Goal: Contribute content: Contribute content

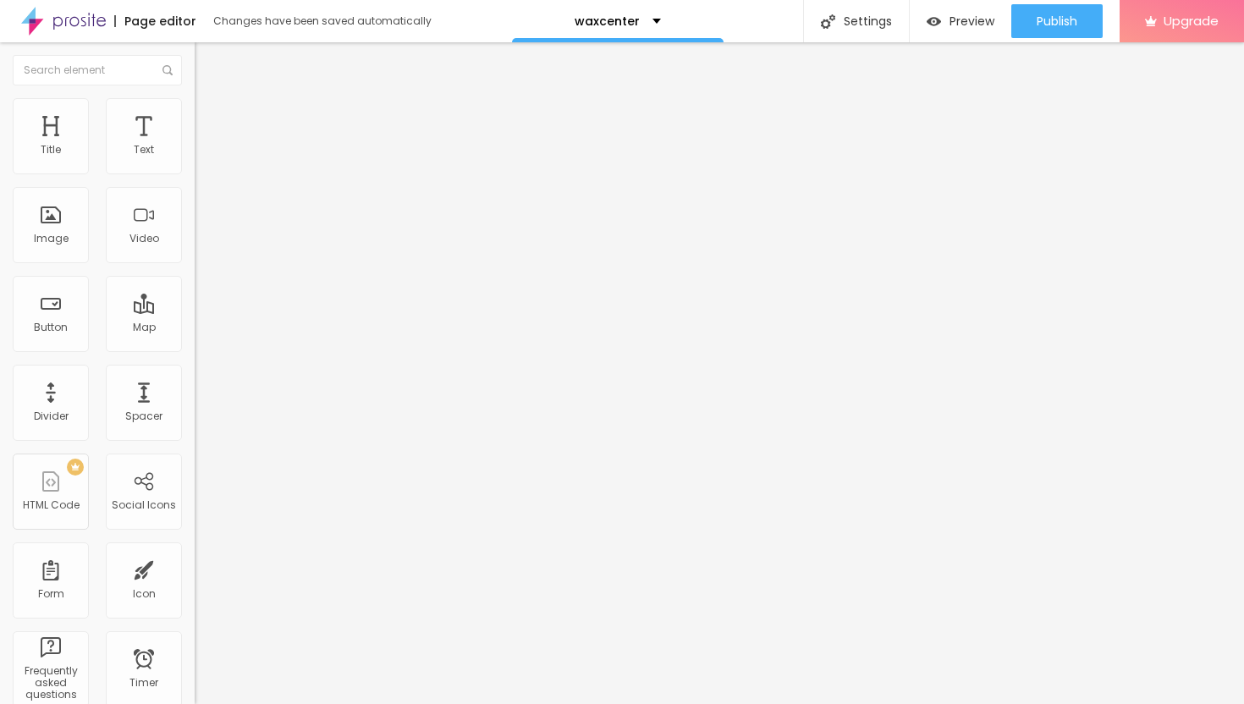
click at [195, 146] on span "Add image" at bounding box center [229, 138] width 69 height 14
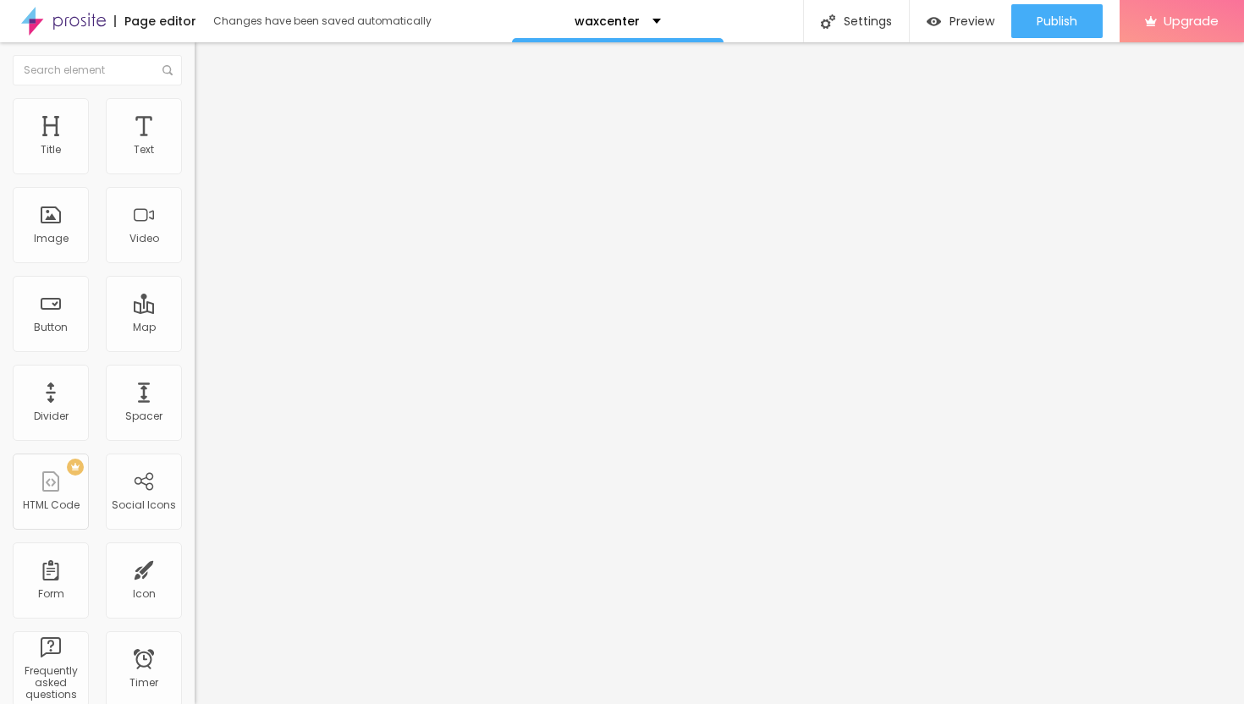
click at [195, 146] on span "Add image" at bounding box center [229, 138] width 69 height 14
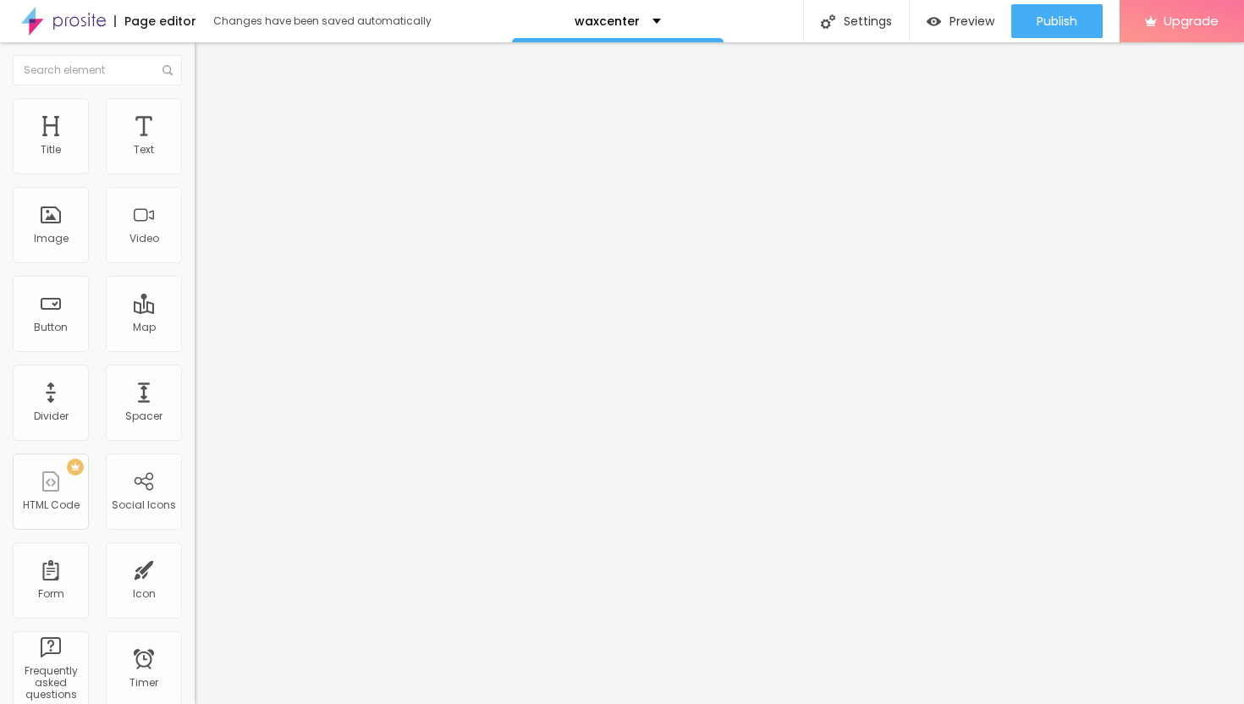
click at [195, 146] on span "Add image" at bounding box center [229, 138] width 69 height 14
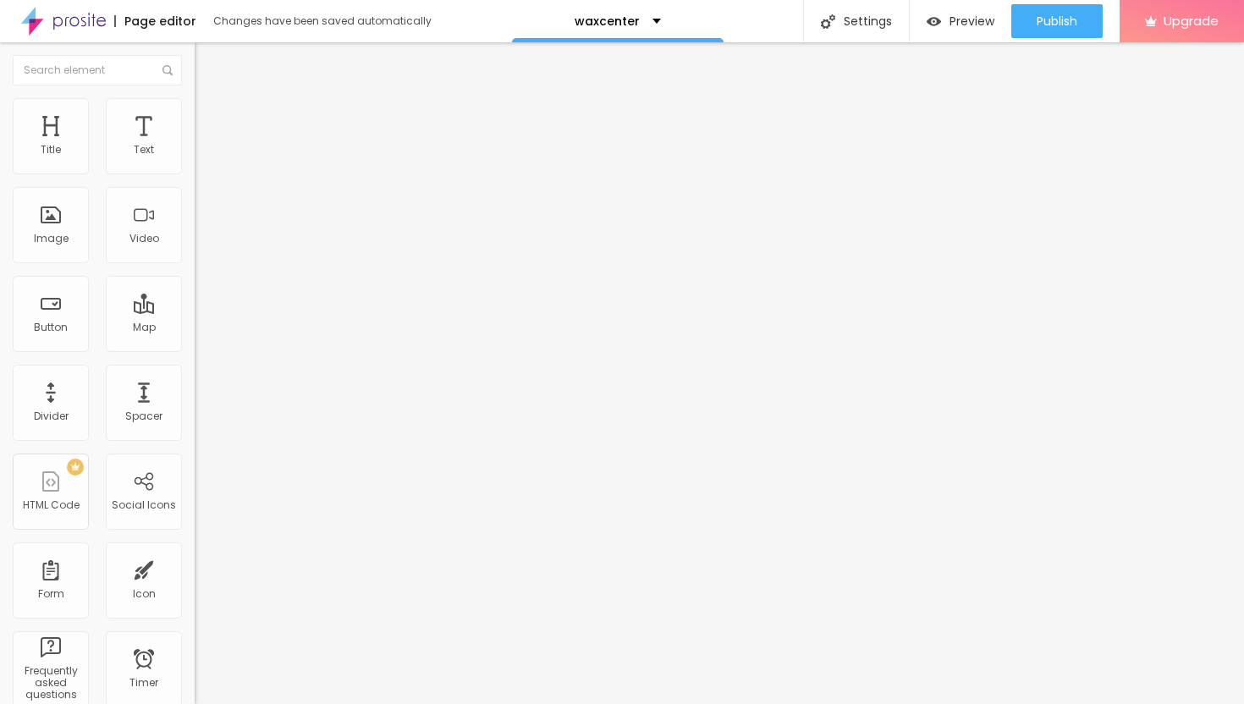
click at [195, 146] on span "Add image" at bounding box center [229, 138] width 69 height 14
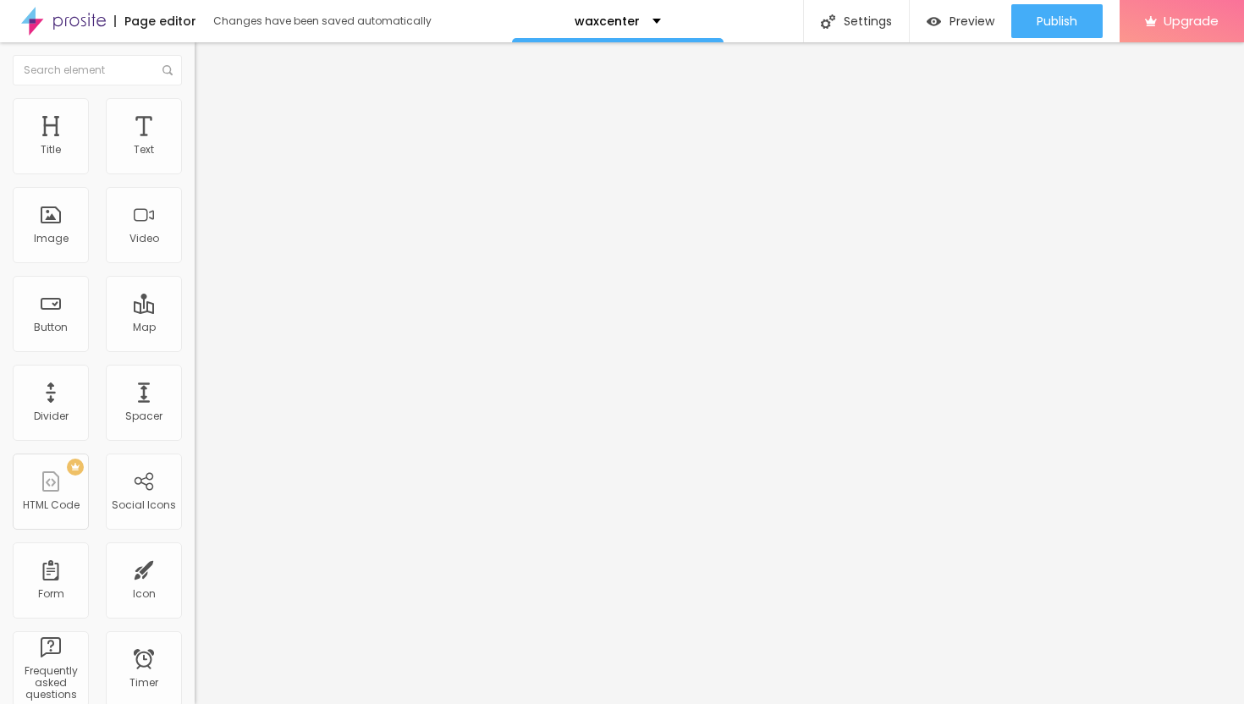
click at [195, 103] on img at bounding box center [202, 105] width 15 height 15
type input "40"
click at [195, 174] on input "range" at bounding box center [249, 167] width 109 height 14
type input "25"
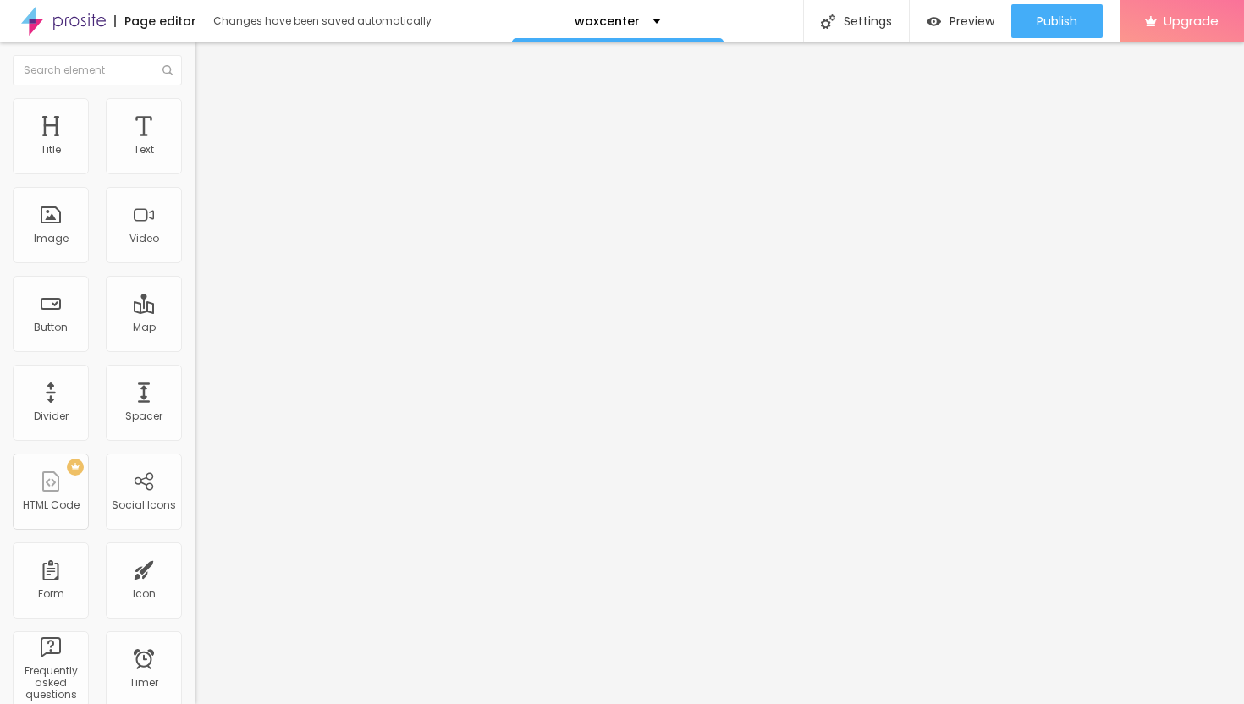
type input "25"
click at [195, 174] on input "range" at bounding box center [249, 167] width 109 height 14
type input "15"
click at [195, 174] on input "range" at bounding box center [249, 167] width 109 height 14
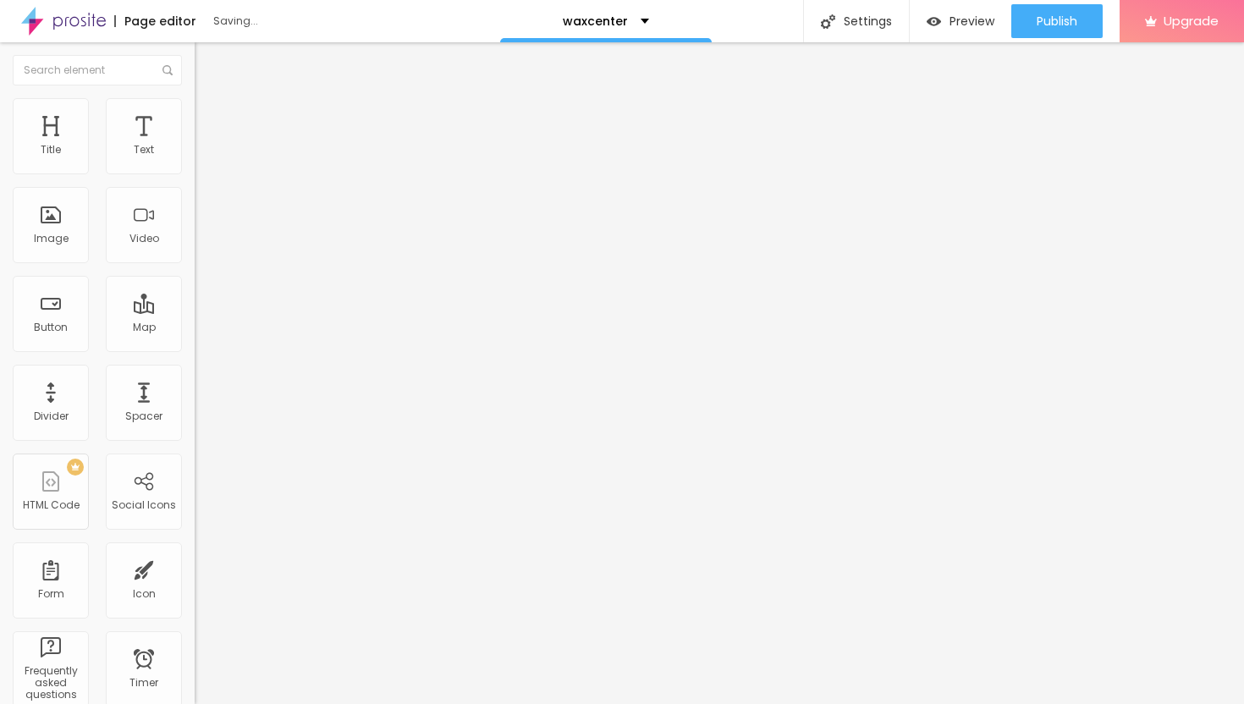
click at [210, 100] on span "Content" at bounding box center [230, 92] width 41 height 14
click at [195, 107] on img at bounding box center [202, 105] width 15 height 15
click at [210, 120] on span "Advanced" at bounding box center [237, 126] width 55 height 14
type input "7"
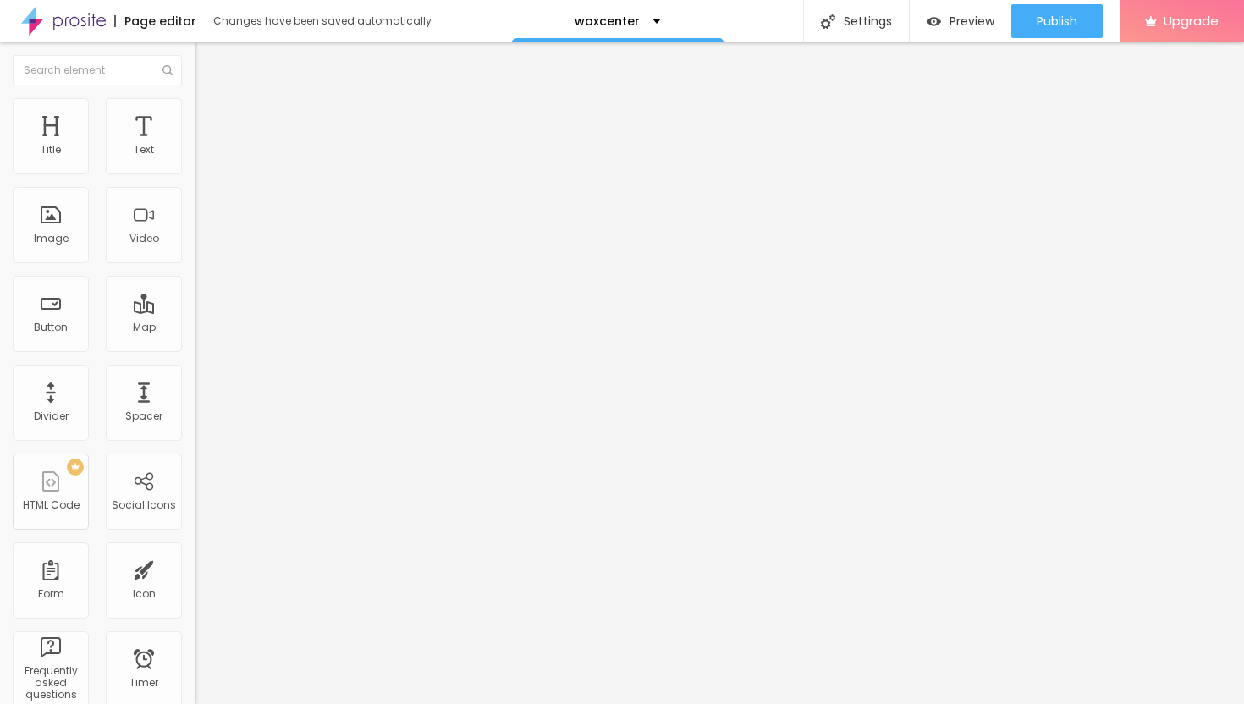
type input "8"
type input "10"
type input "12"
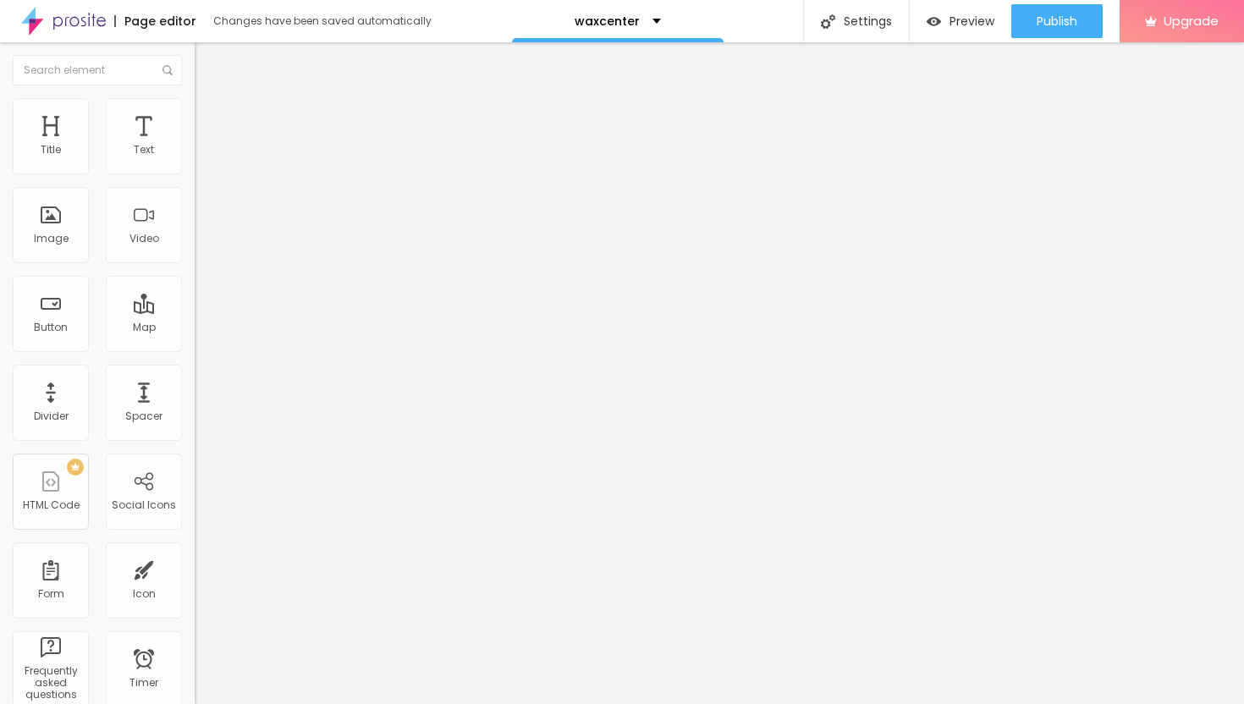
type input "12"
type input "14"
type input "16"
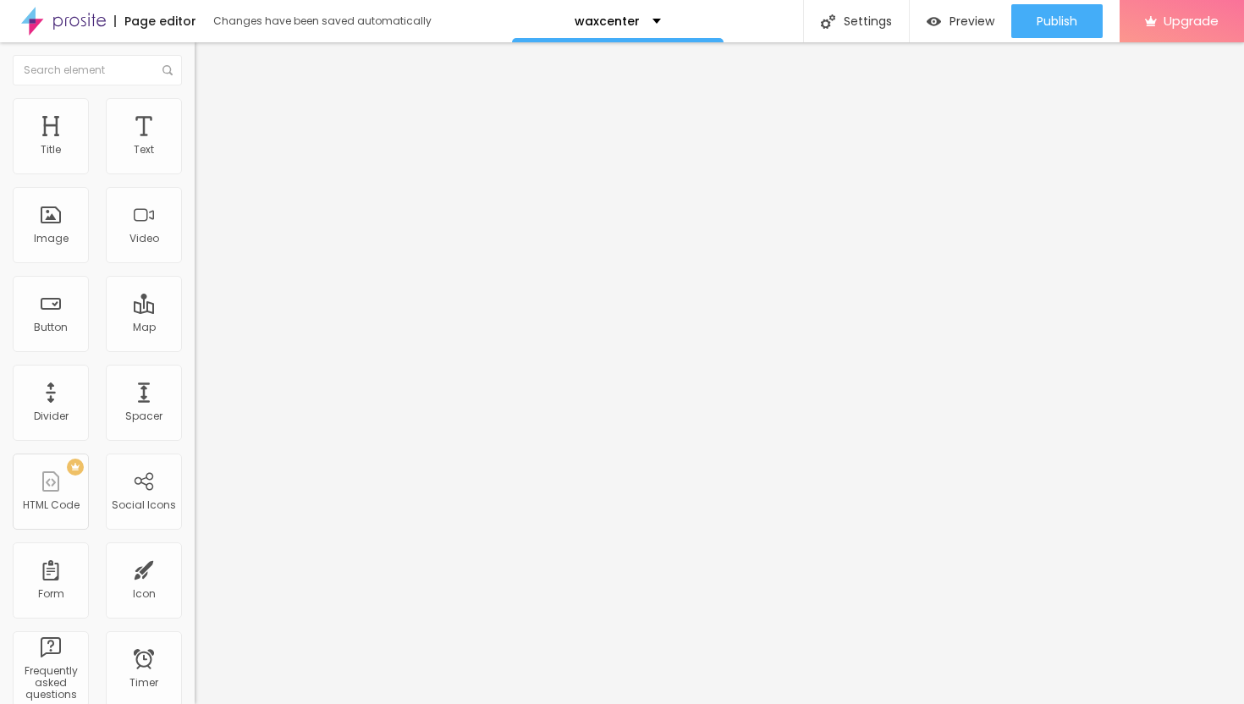
type input "17"
type input "19"
type input "20"
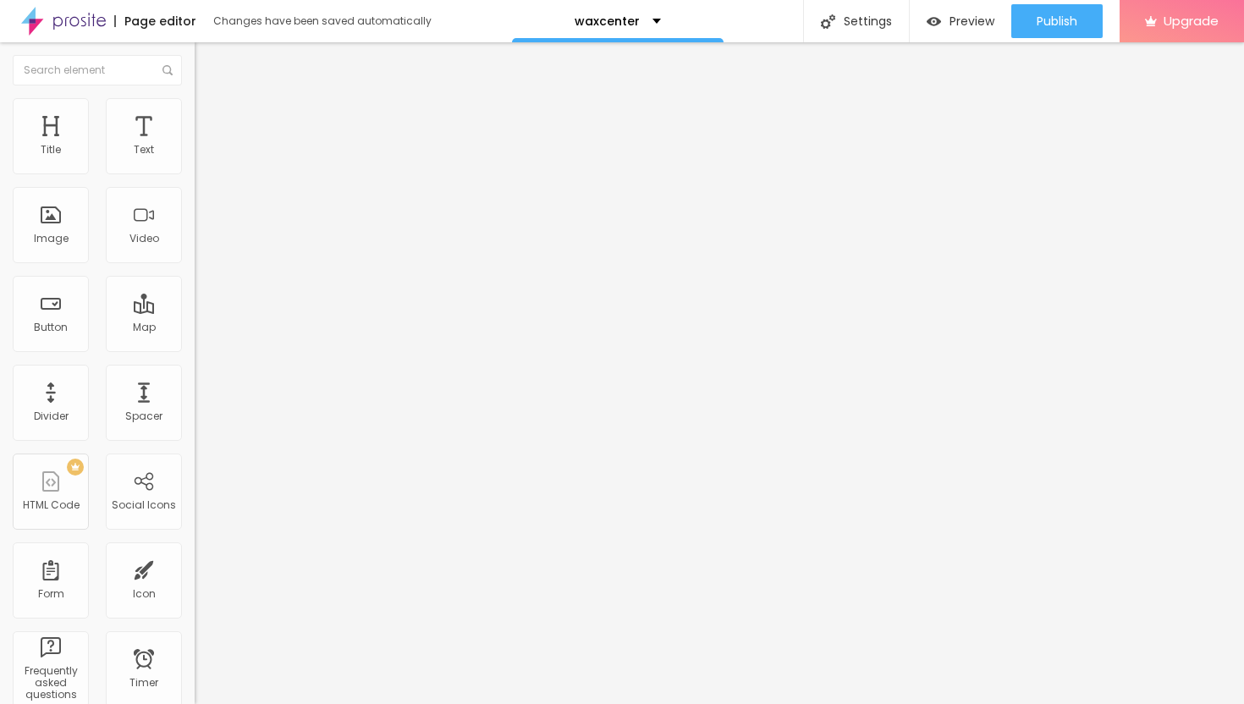
type input "20"
type input "21"
type input "22"
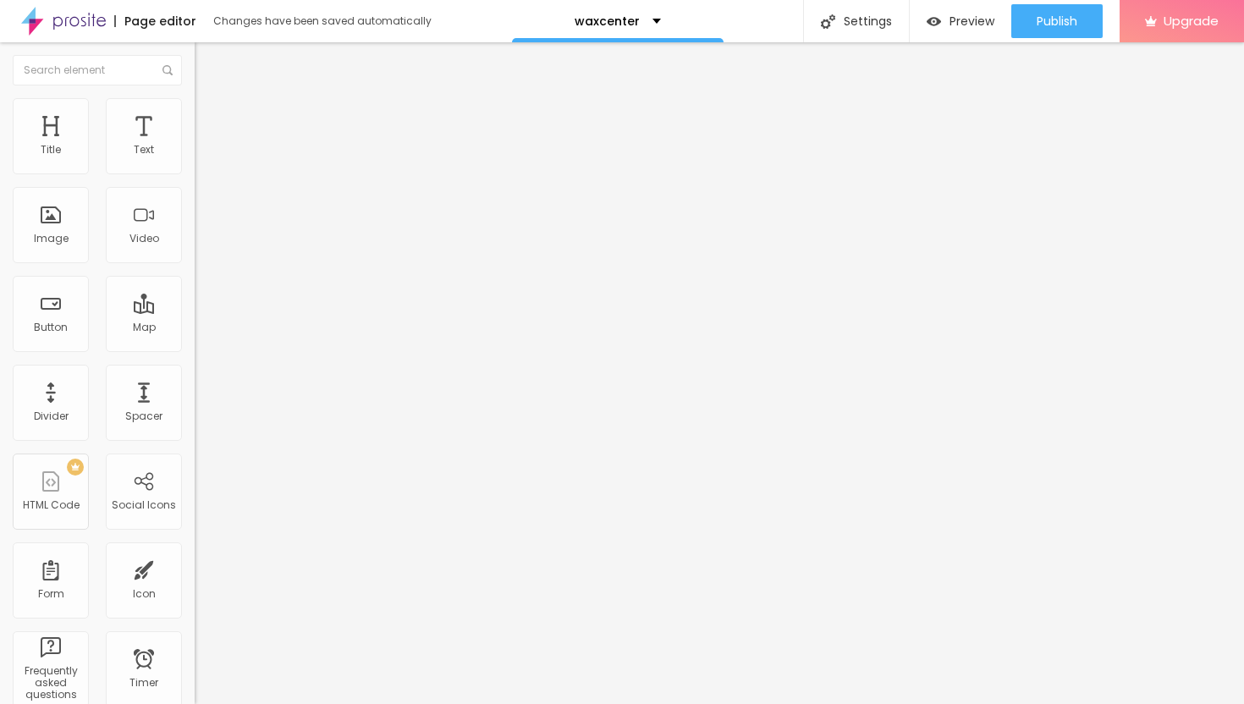
type input "23"
type input "24"
type input "25"
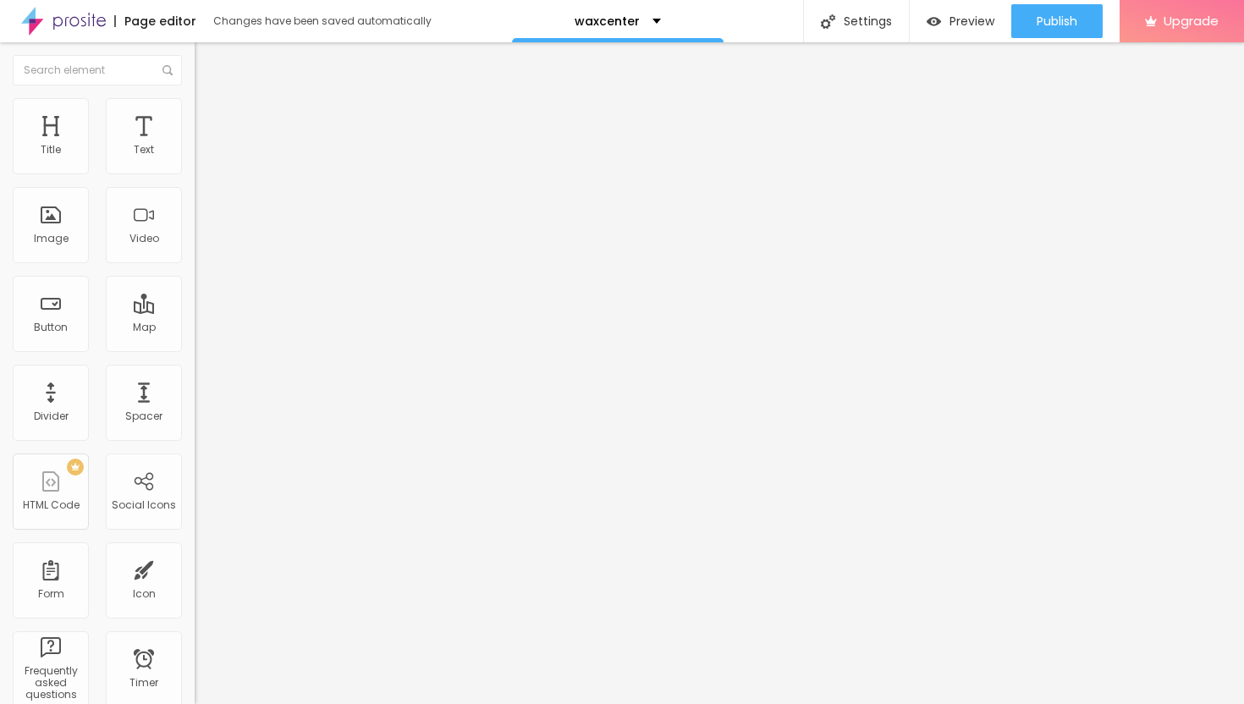
type input "25"
type input "26"
type input "27"
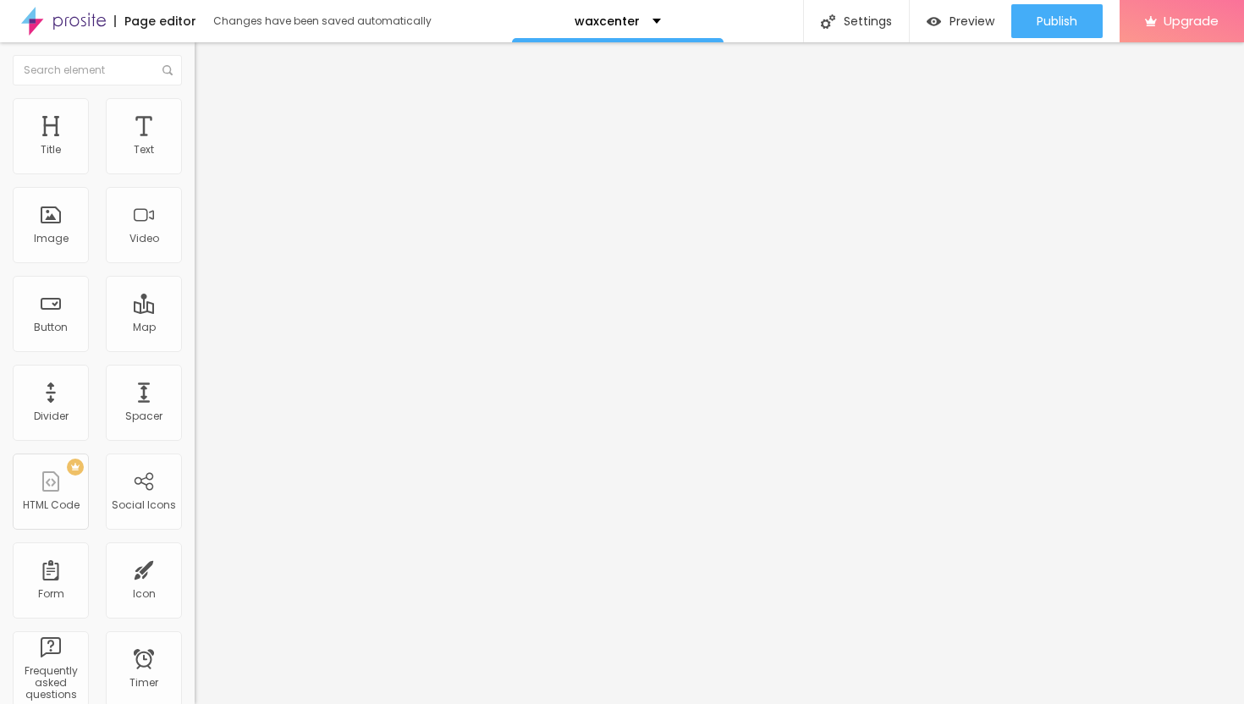
type input "28"
type input "29"
type input "30"
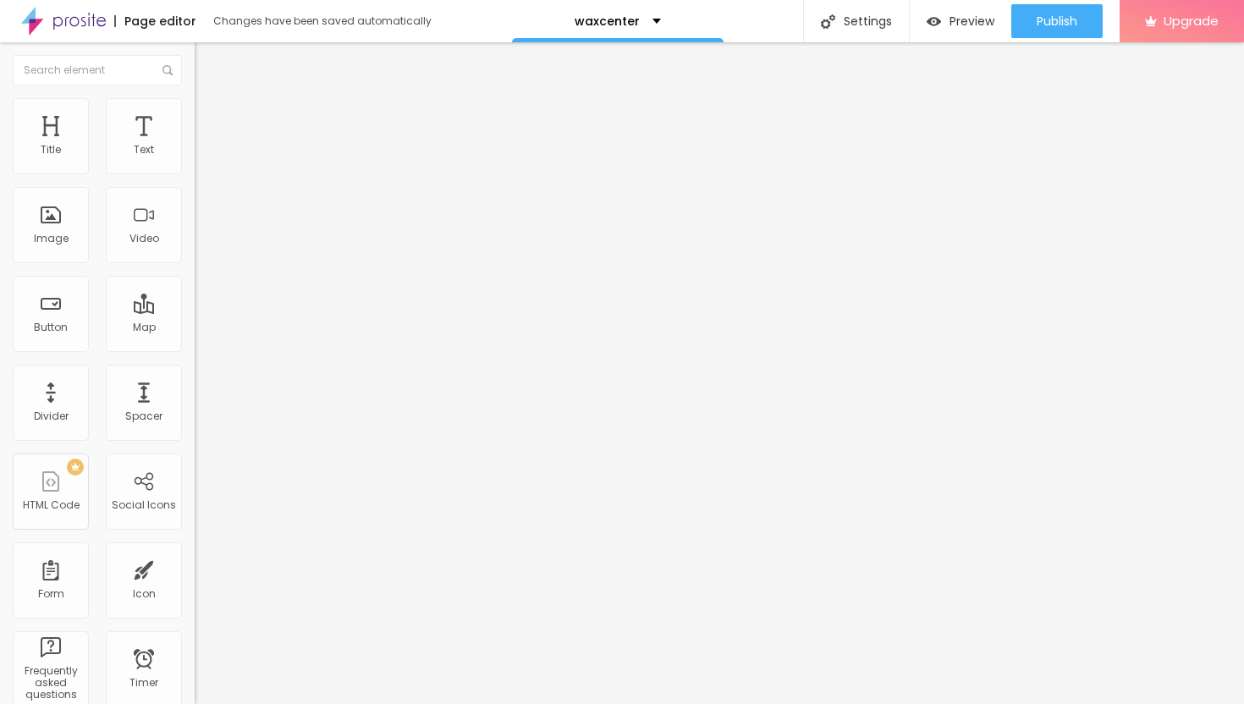
type input "30"
type input "31"
type input "32"
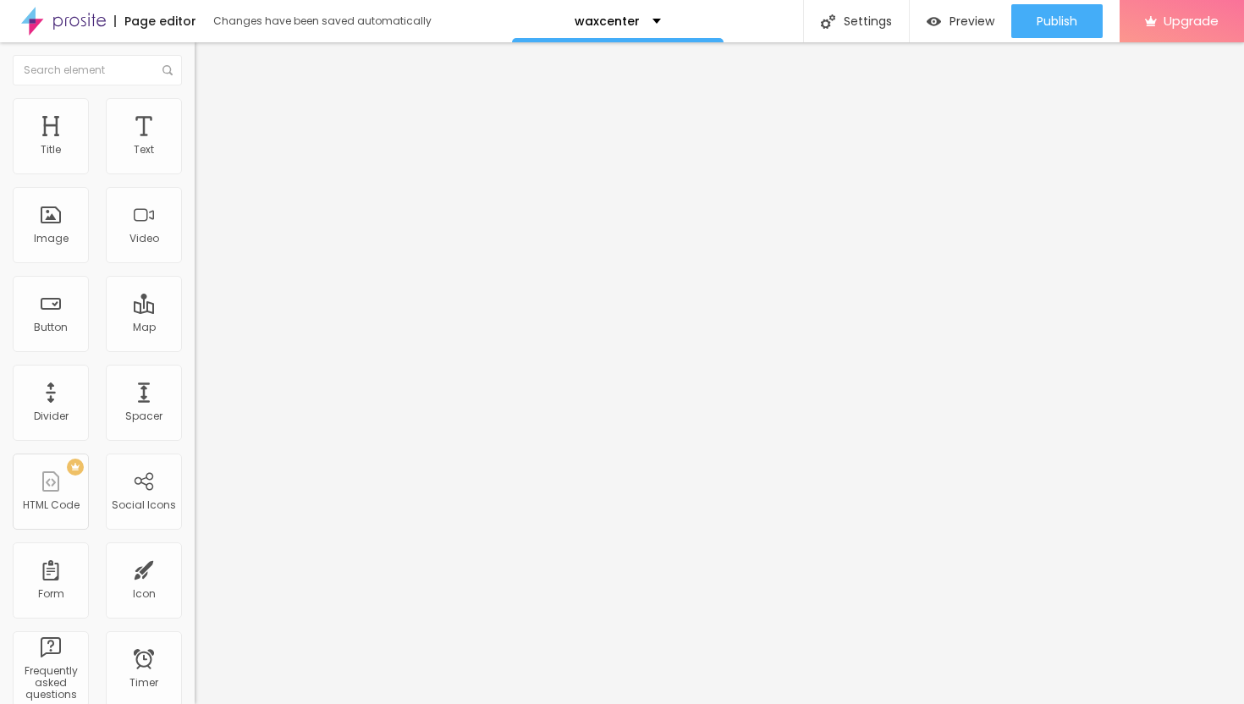
type input "33"
type input "34"
type input "35"
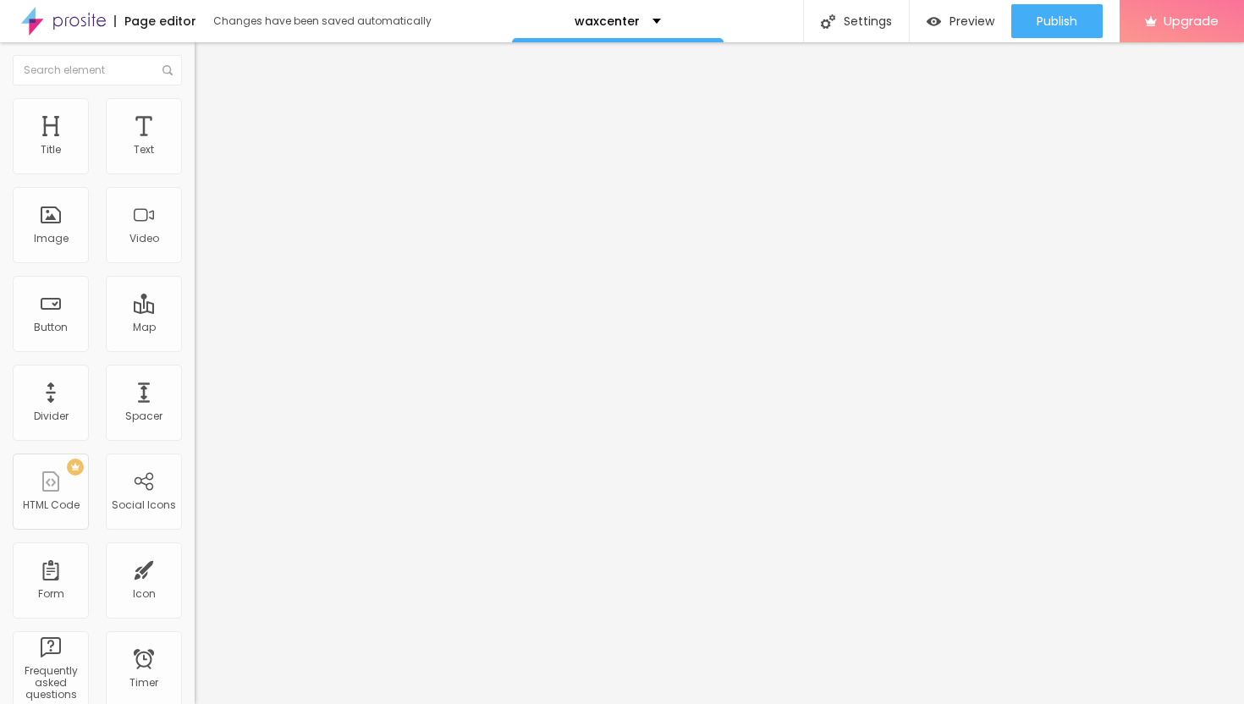
type input "35"
type input "36"
type input "37"
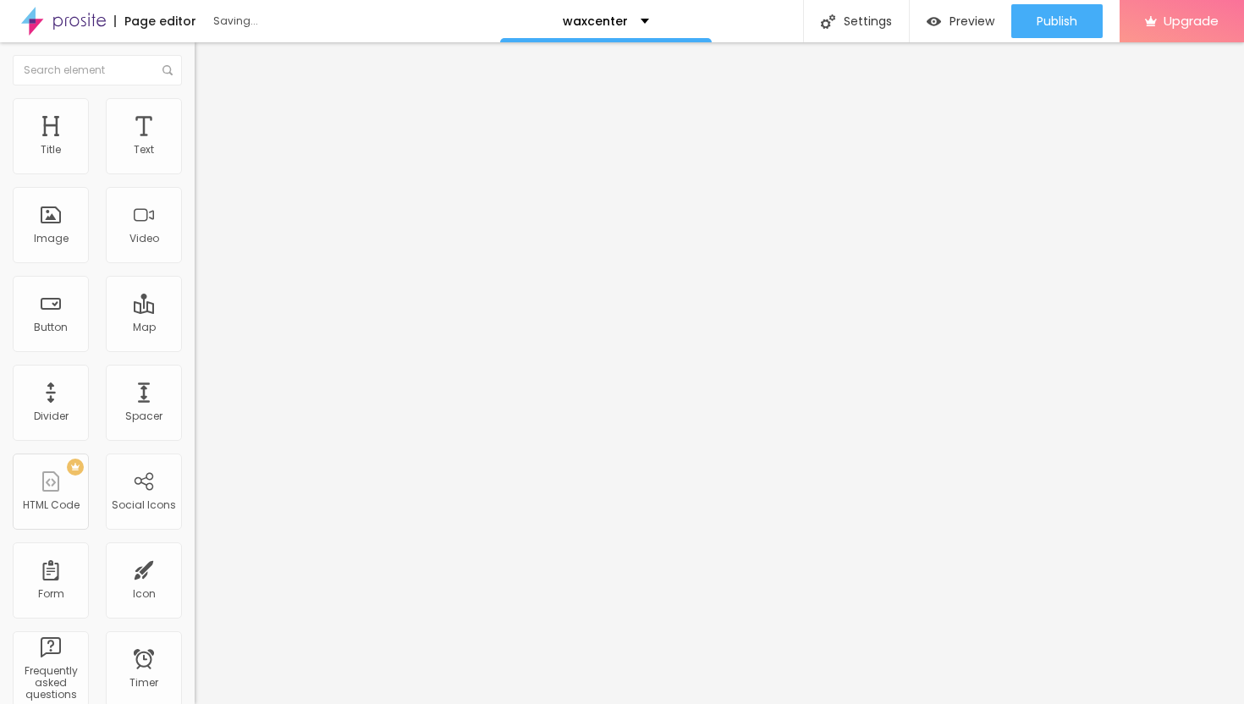
type input "36"
drag, startPoint x: 47, startPoint y: 163, endPoint x: 76, endPoint y: 176, distance: 32.6
click at [195, 177] on div "36 Top spacing" at bounding box center [292, 252] width 195 height 240
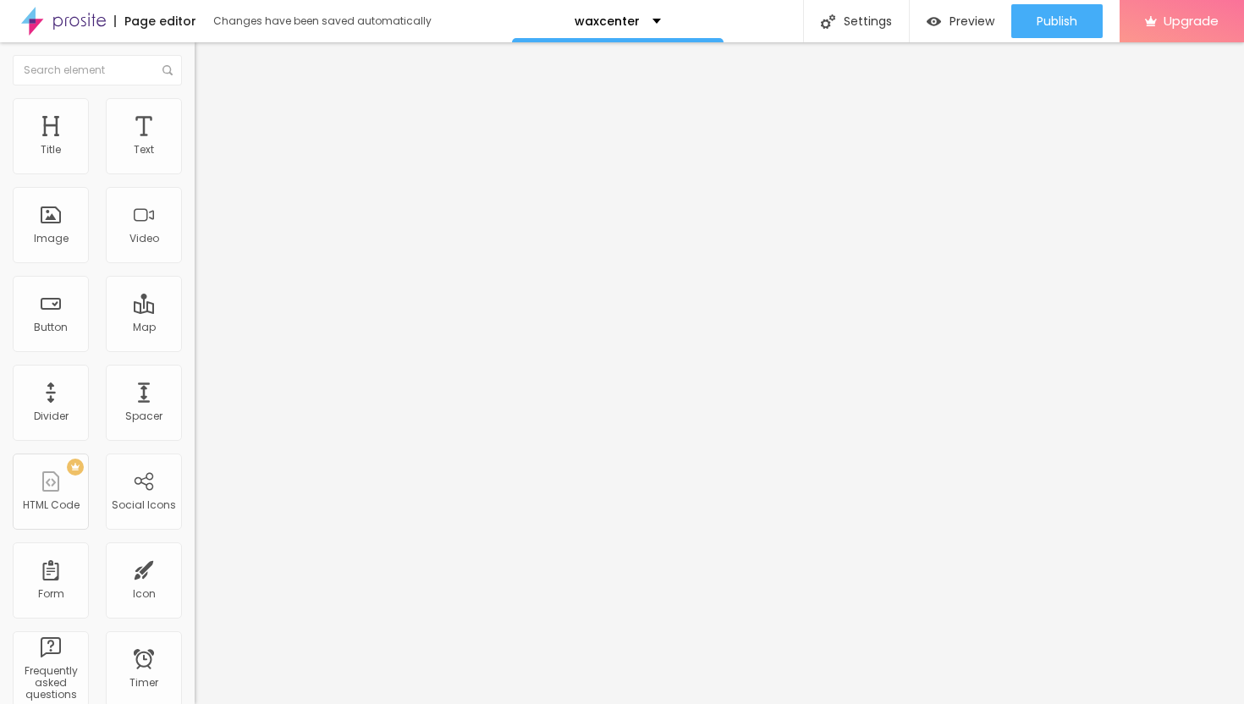
click at [210, 117] on span "Advanced" at bounding box center [237, 109] width 55 height 14
click at [210, 100] on span "Style" at bounding box center [222, 92] width 25 height 14
click at [201, 157] on icon "button" at bounding box center [206, 152] width 10 height 10
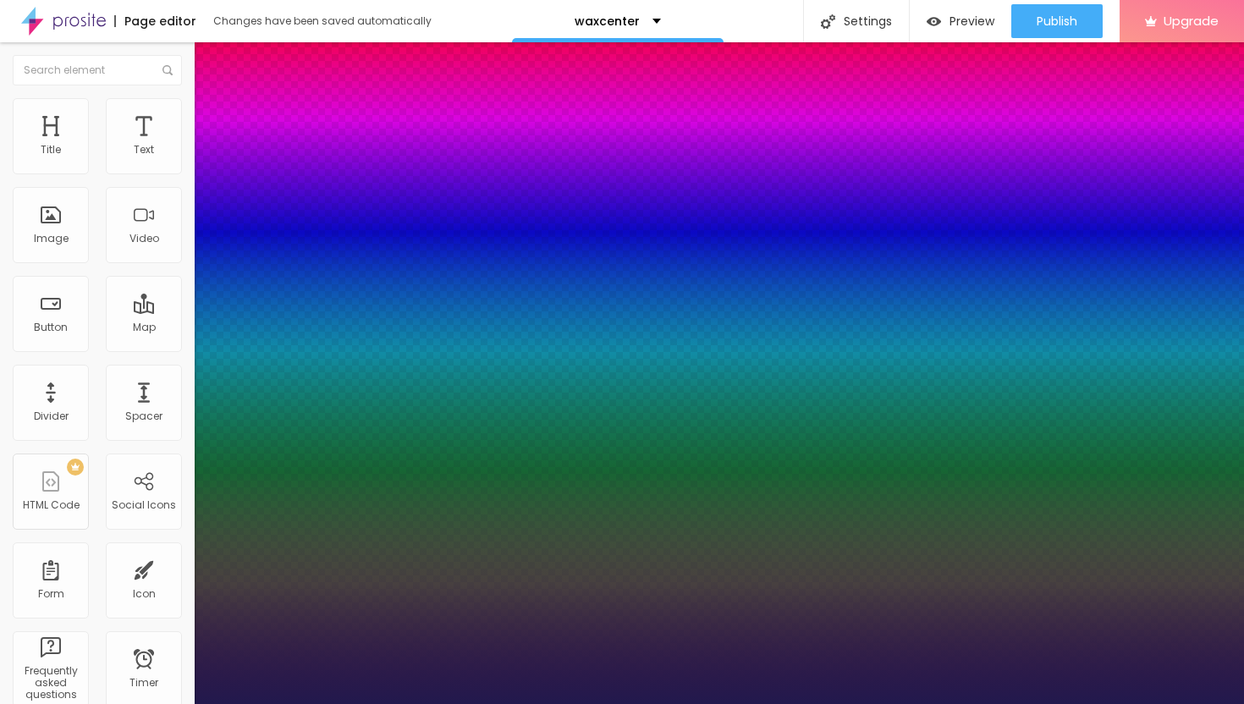
type input "1"
type input "12"
type input "1"
type input "14"
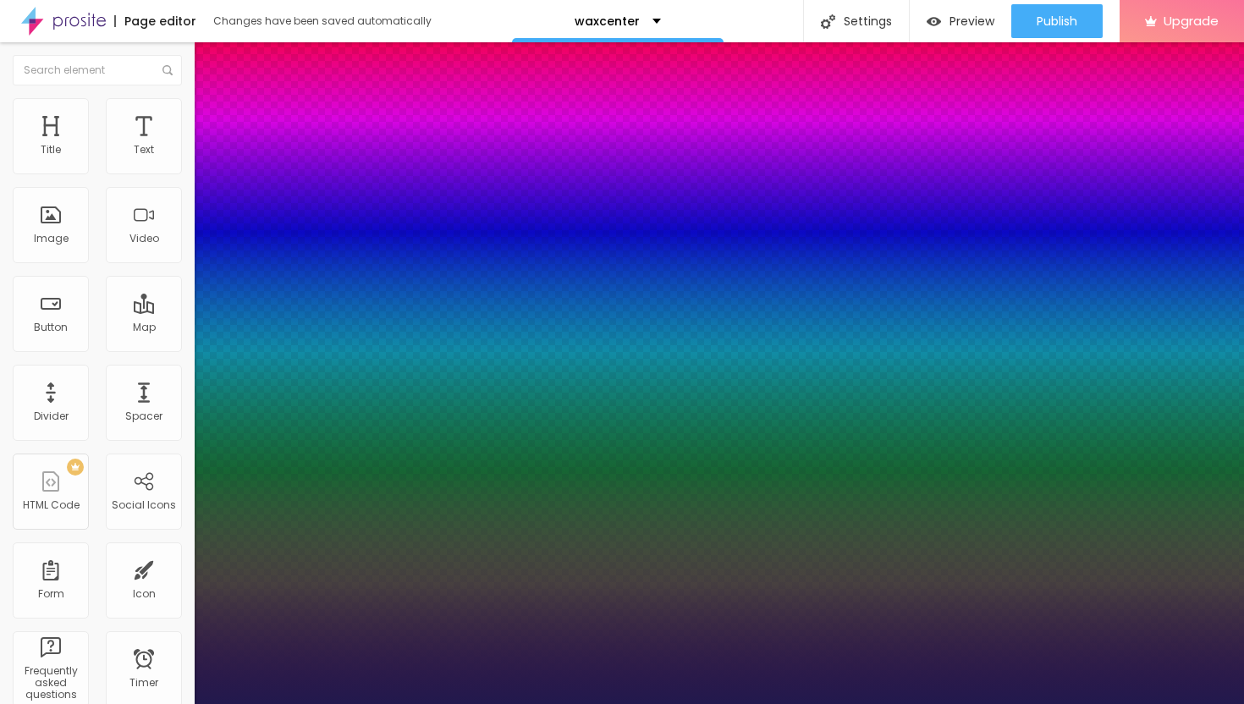
type input "14"
type input "1"
type input "15"
type input "1"
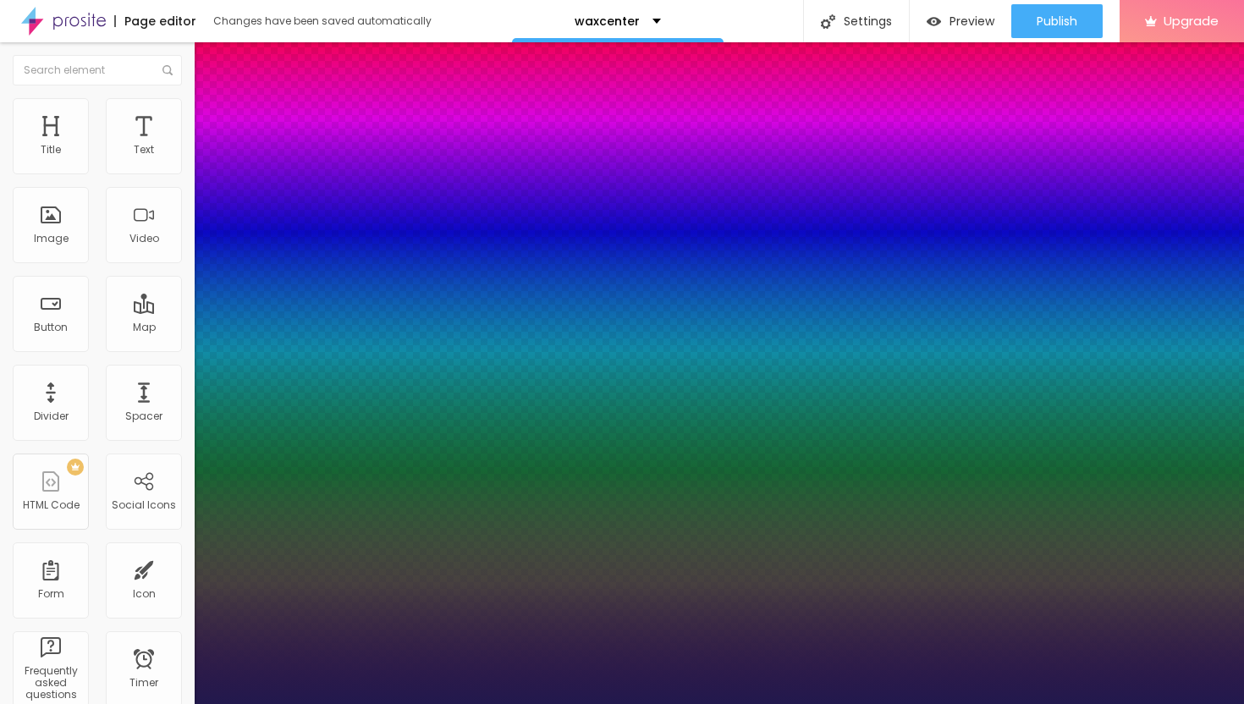
type input "17"
type input "1"
type input "20"
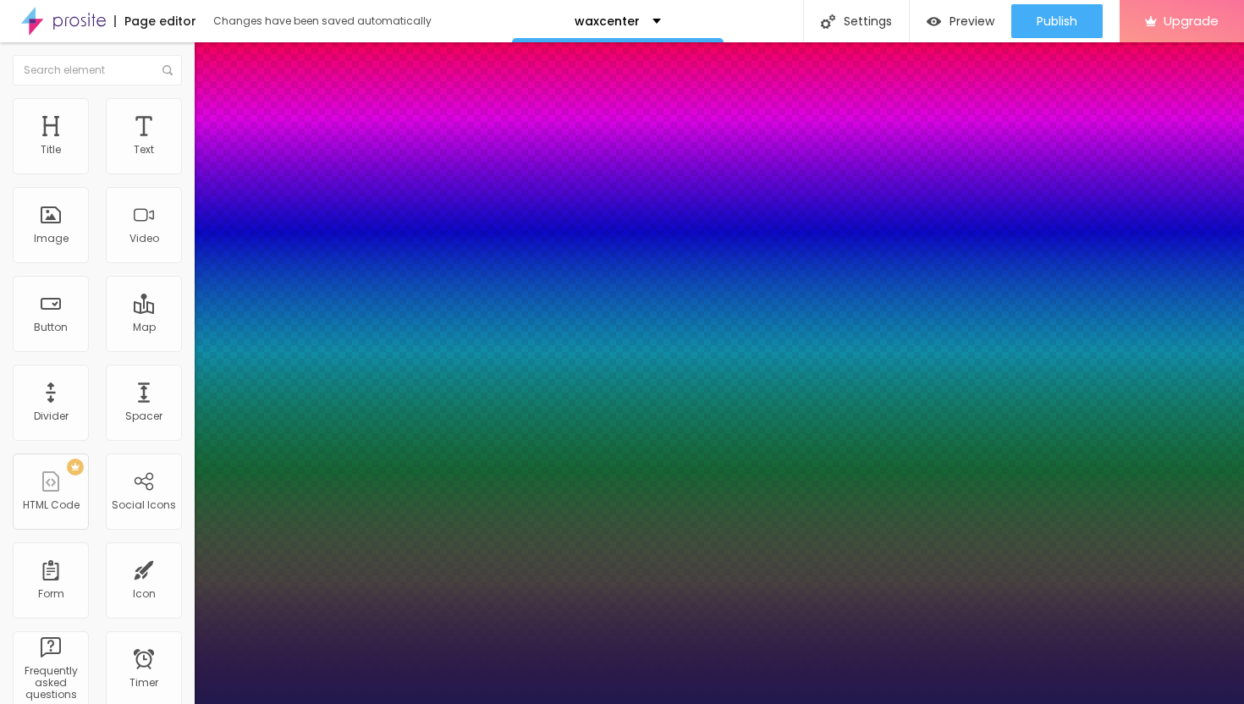
type input "1"
type input "22"
type input "1"
type input "24"
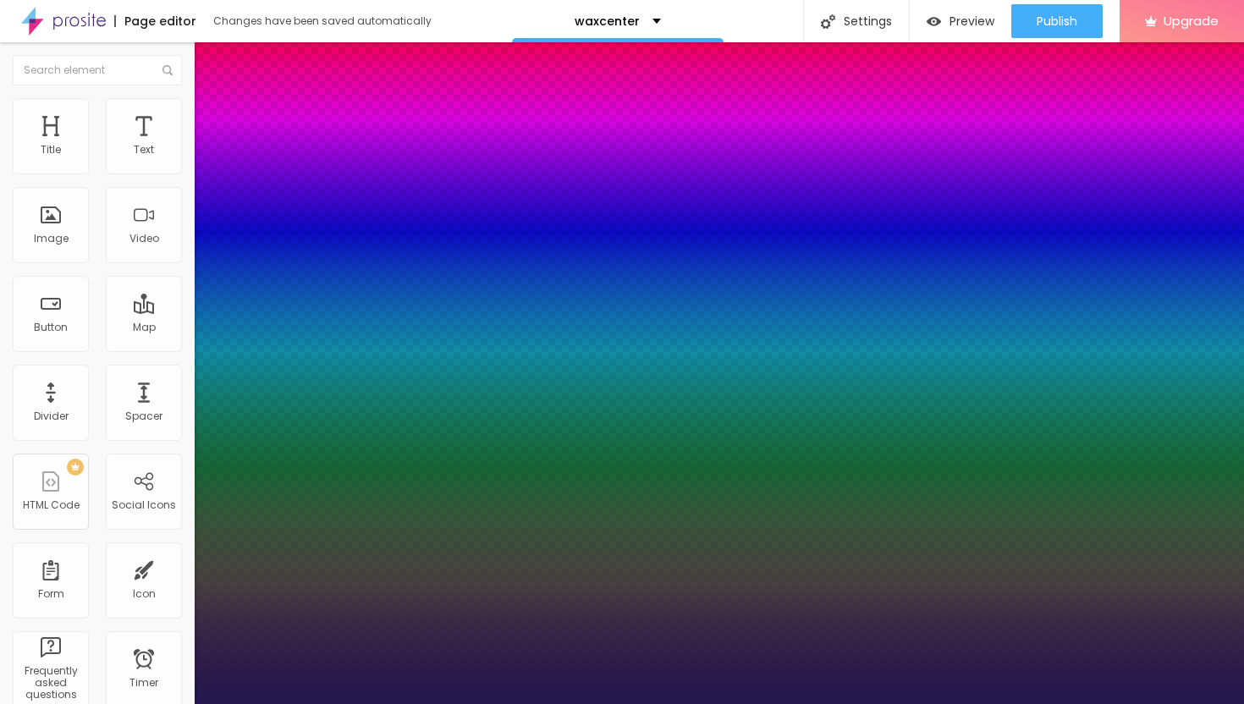
type input "24"
type input "1"
type input "25"
type input "1"
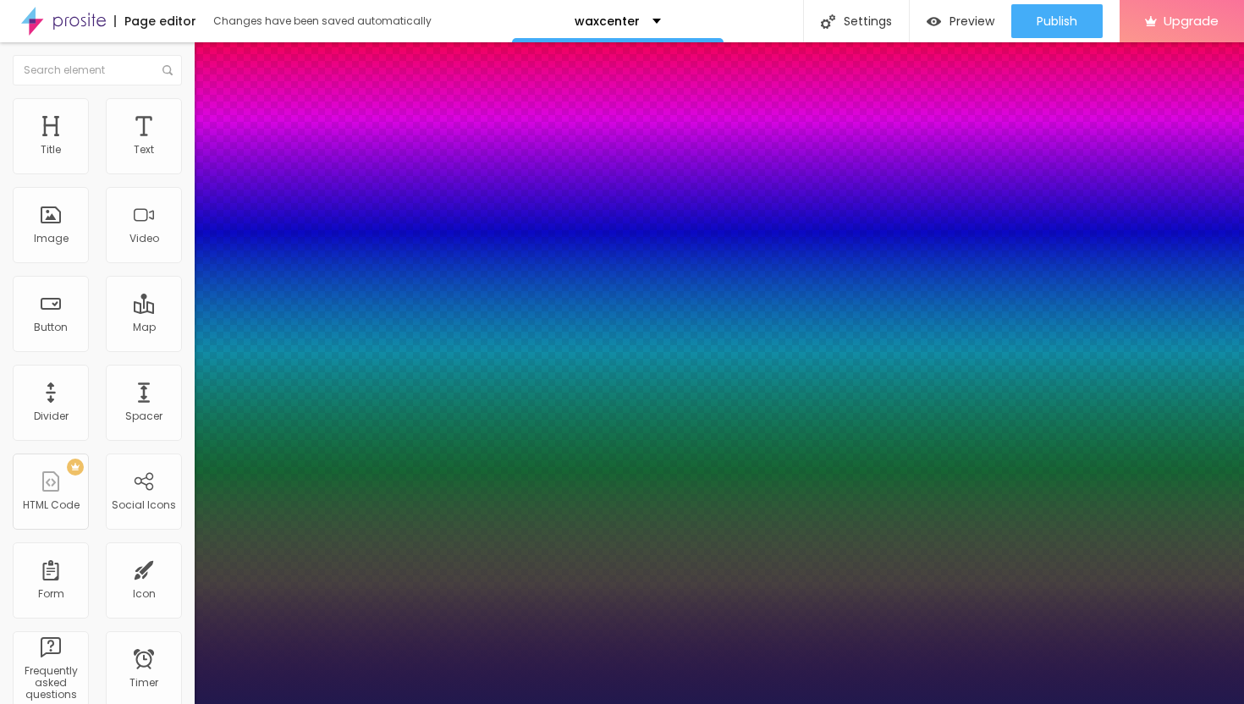
type input "26"
type input "1"
type input "27"
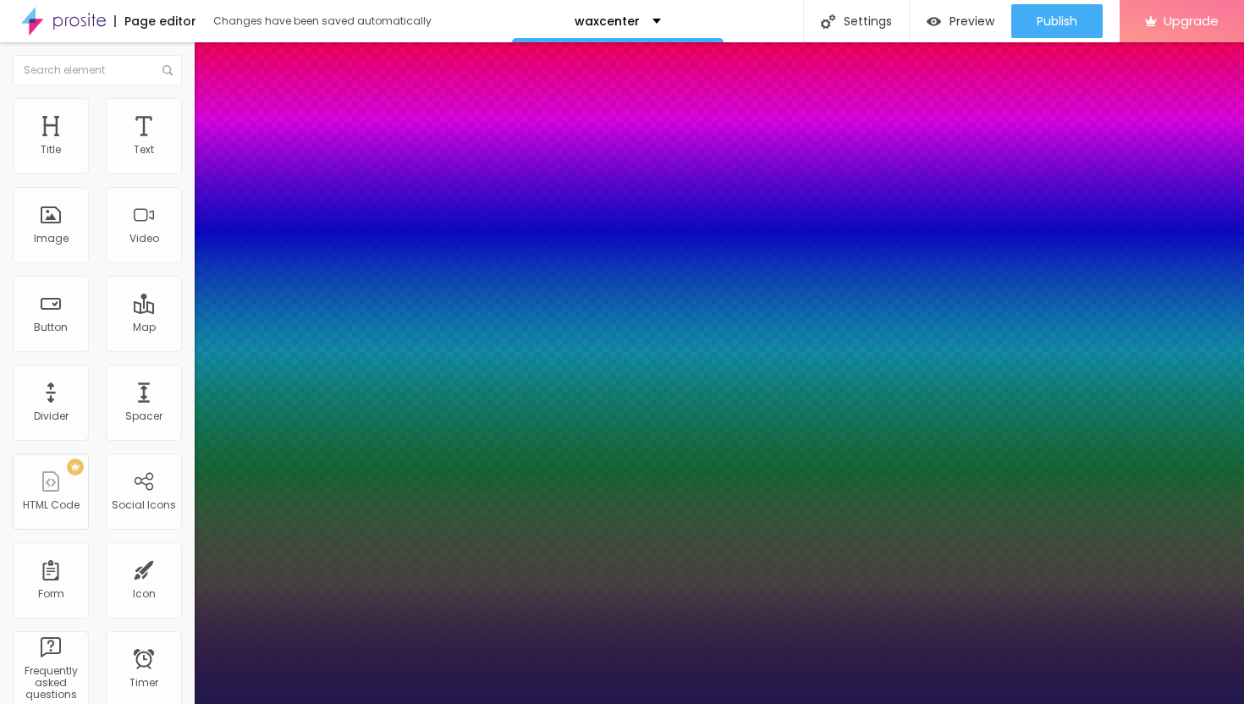
type input "1"
type input "28"
type input "1"
type input "29"
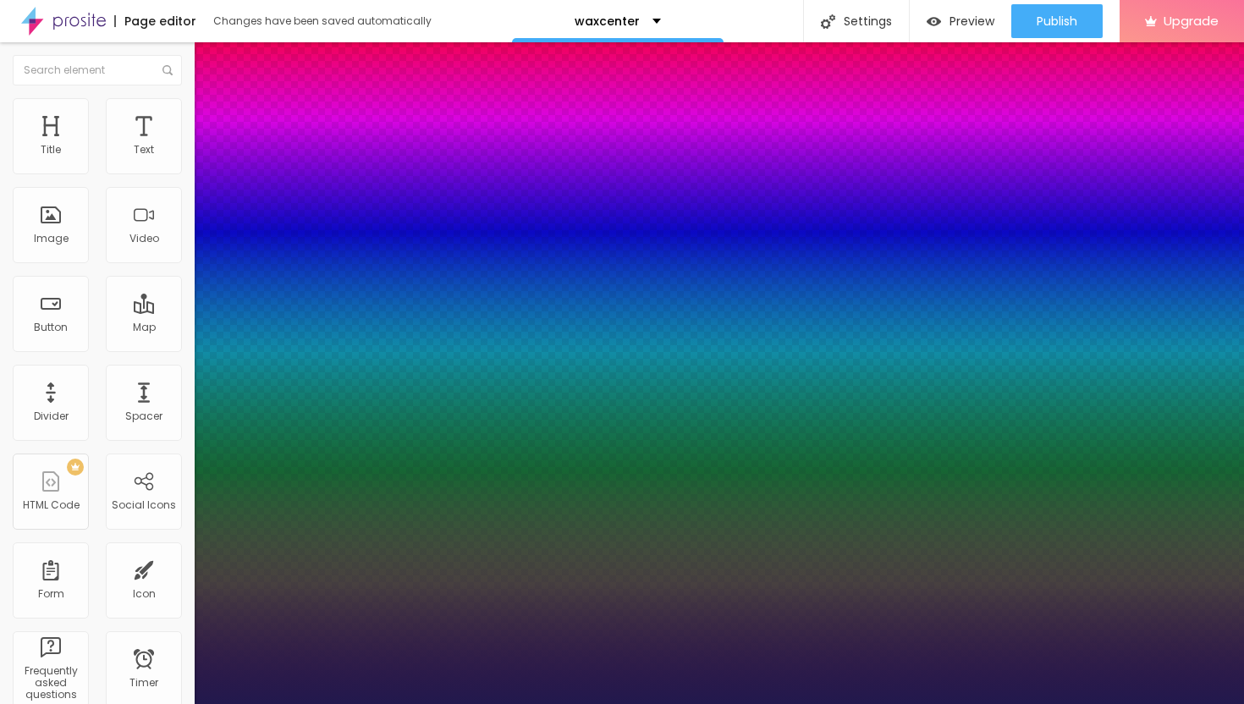
type input "29"
type input "1"
type input "30"
type input "1"
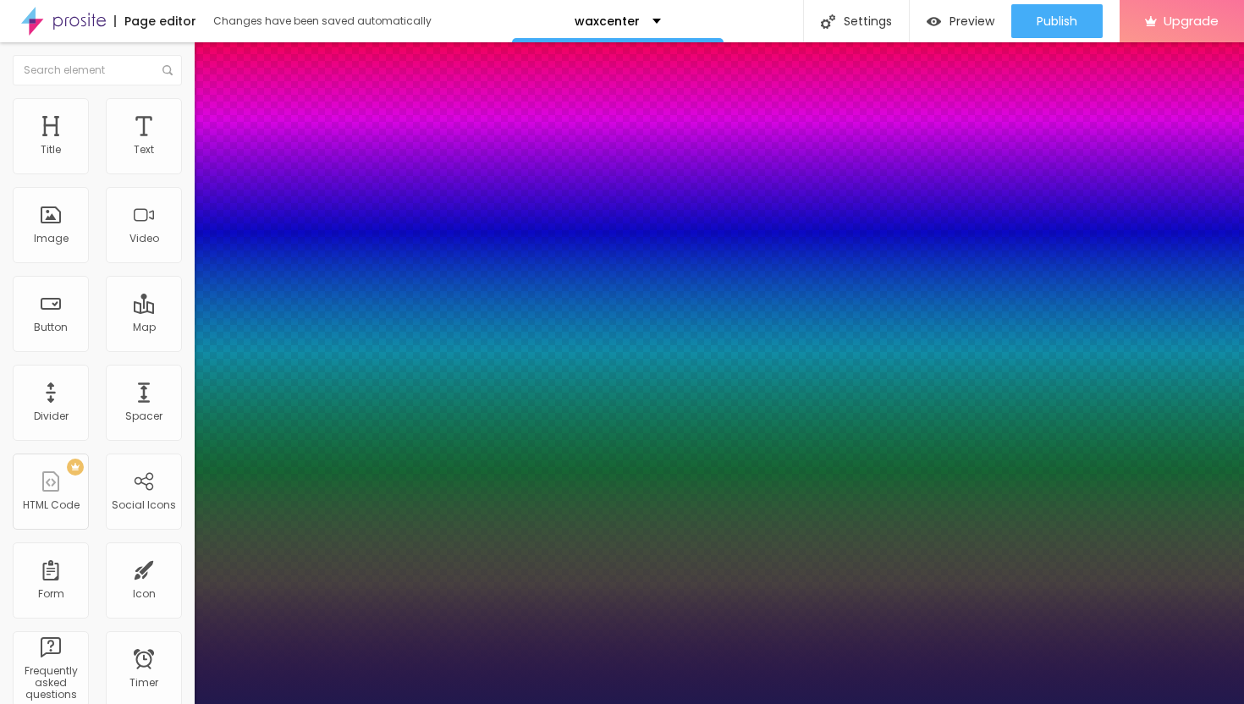
drag, startPoint x: 223, startPoint y: 285, endPoint x: 246, endPoint y: 289, distance: 23.2
type input "30"
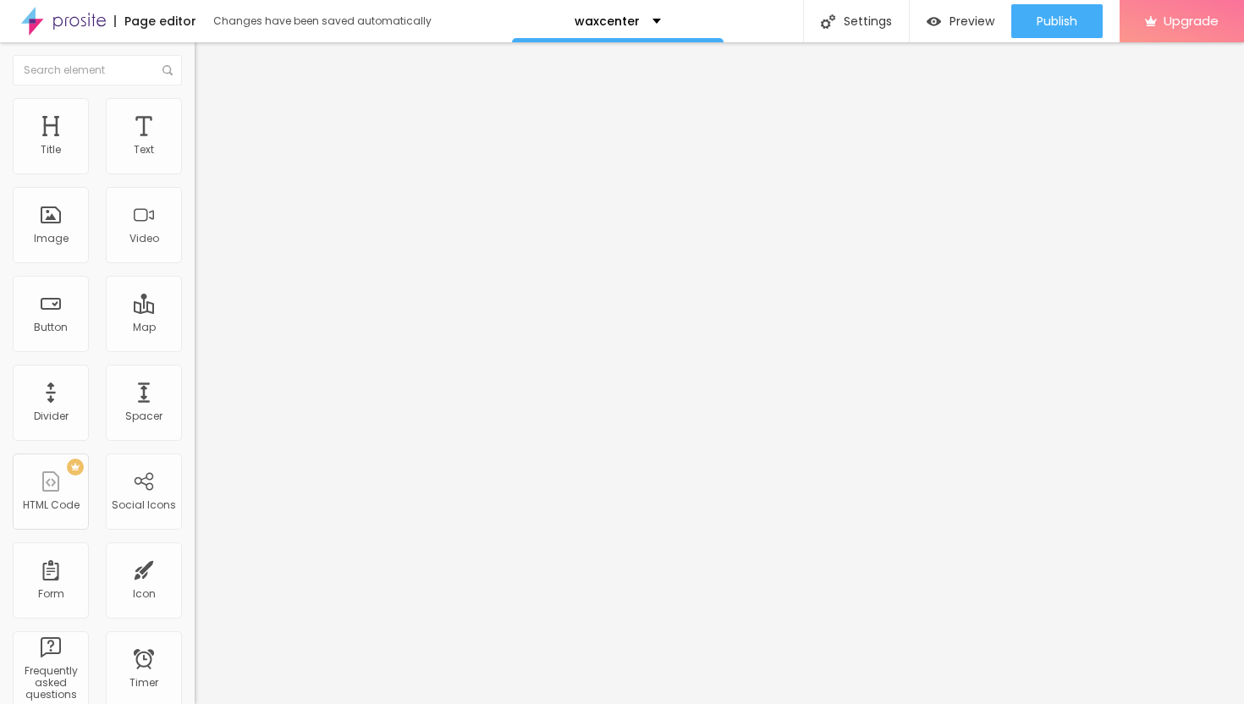
drag, startPoint x: 71, startPoint y: 351, endPoint x: 23, endPoint y: 350, distance: 48.3
click at [195, 349] on input "https://" at bounding box center [296, 340] width 203 height 17
click at [195, 159] on input "Click me" at bounding box center [296, 150] width 203 height 17
drag, startPoint x: 80, startPoint y: 191, endPoint x: 0, endPoint y: 174, distance: 81.5
click at [195, 176] on div "Text Click me Align Size Default Small Default Big Link URL https:// Open in ne…" at bounding box center [292, 255] width 195 height 246
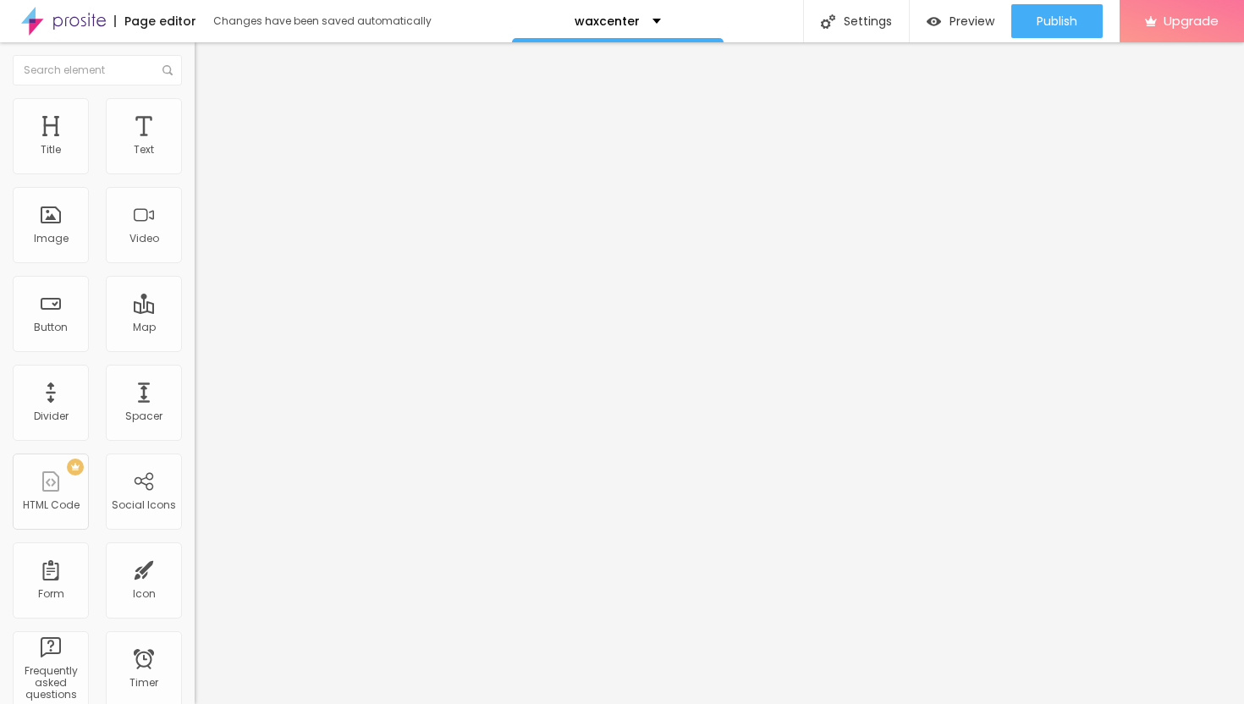
paste input "→ VIEW DOCUMENT HERE"
type input "→ VIEW DOCUMENT HERE"
drag, startPoint x: 104, startPoint y: 339, endPoint x: 0, endPoint y: 318, distance: 106.2
click at [195, 320] on div "Text → VIEW DOCUMENT HERE Align Size Default Small Default Big Link URL https:/…" at bounding box center [292, 255] width 195 height 246
click at [195, 340] on input "https://" at bounding box center [296, 340] width 203 height 17
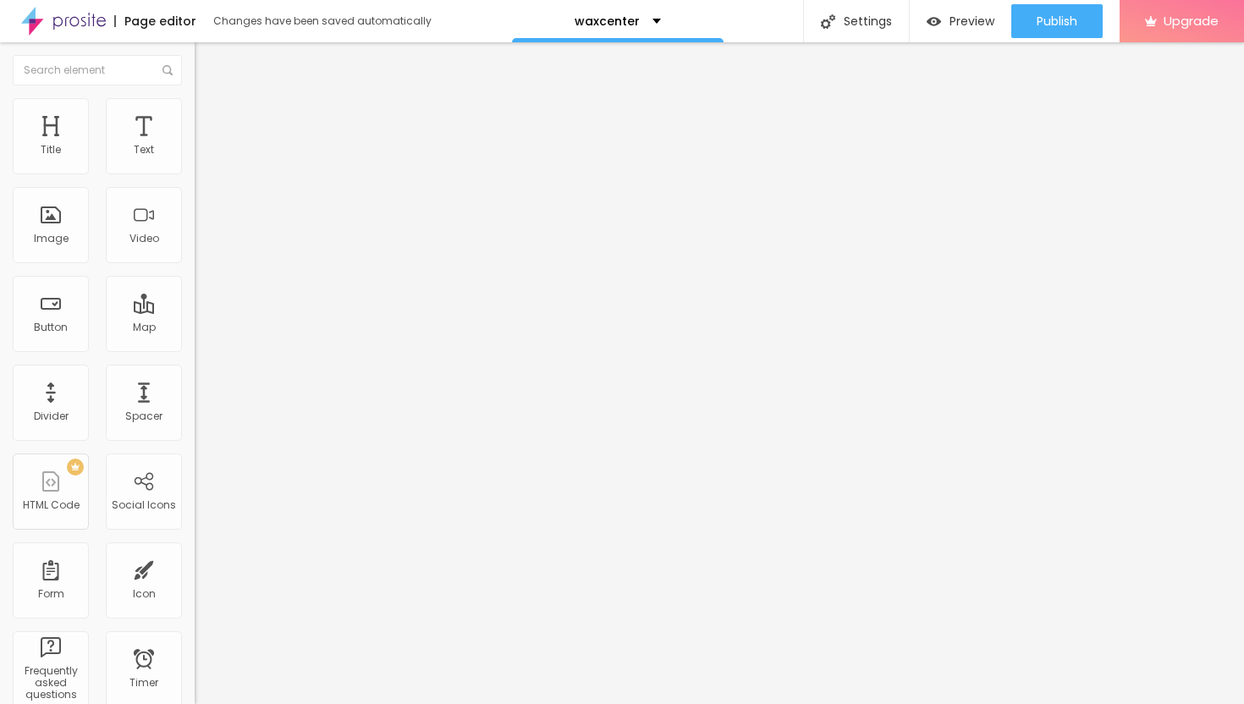
paste input "https://pysmideusa.com/"
type input "https://pysmideusa.com/"
click at [195, 370] on div at bounding box center [292, 370] width 195 height 0
click at [1058, 18] on span "Publish" at bounding box center [1057, 21] width 41 height 14
click at [1072, 23] on span "Publish" at bounding box center [1057, 21] width 41 height 14
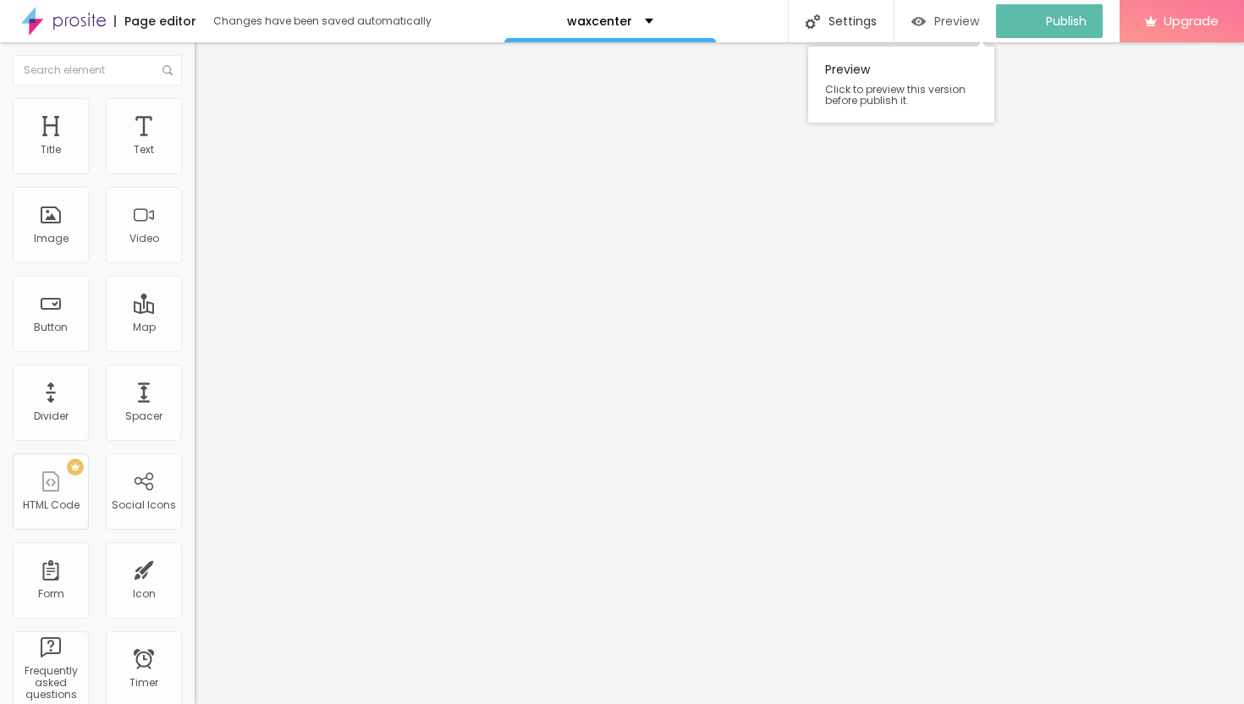
click at [955, 24] on span "Preview" at bounding box center [956, 21] width 45 height 14
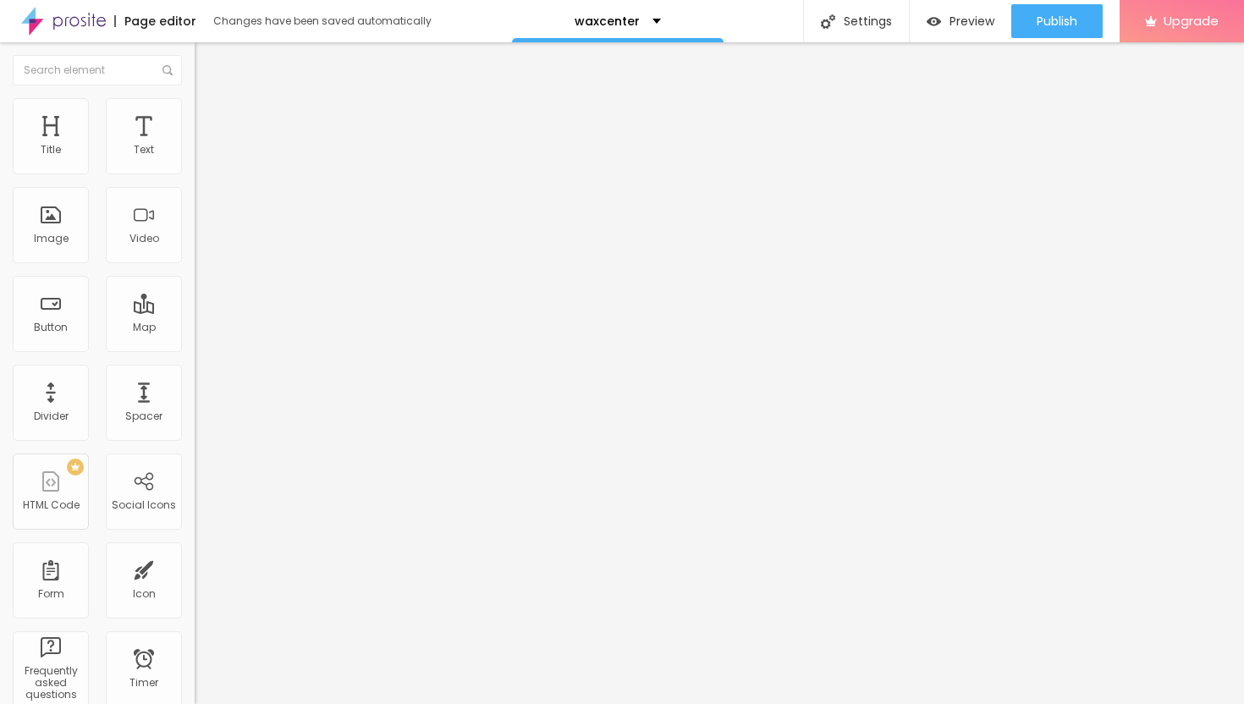
click at [195, 113] on li "Style" at bounding box center [292, 106] width 195 height 17
type input "20"
type input "15"
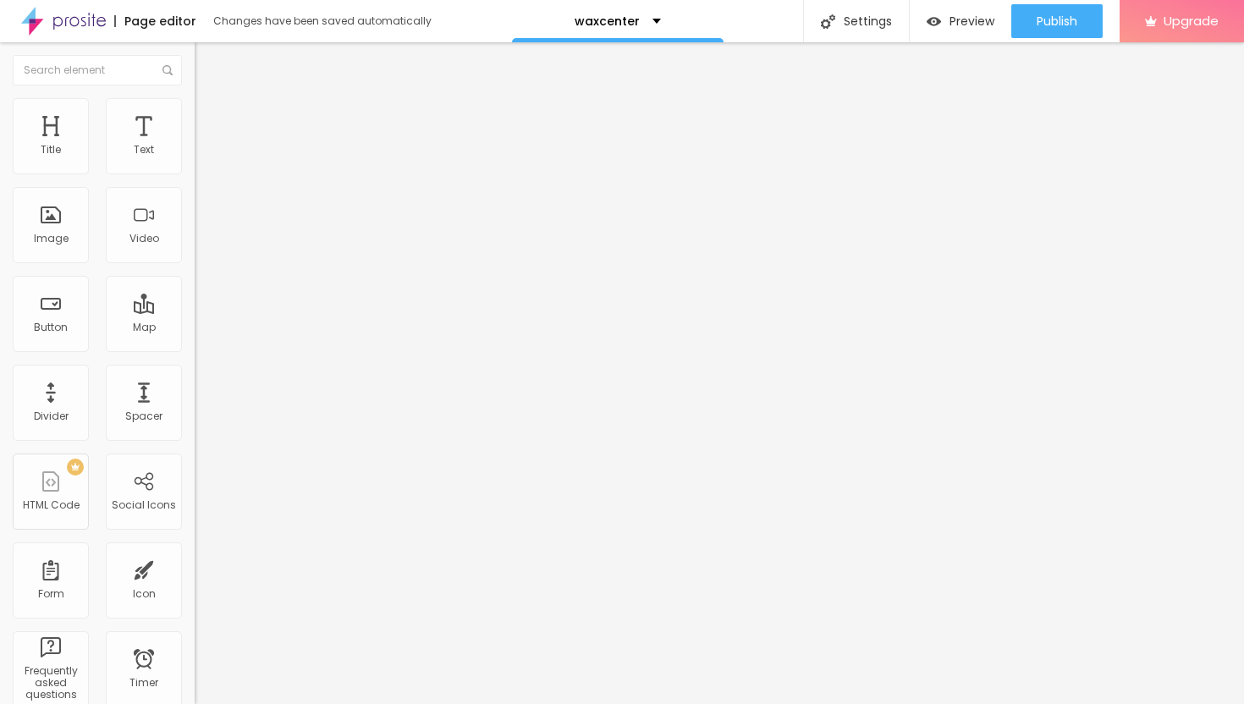
type input "20"
click at [195, 174] on input "range" at bounding box center [249, 167] width 109 height 14
click at [1051, 21] on span "Publish" at bounding box center [1057, 21] width 41 height 14
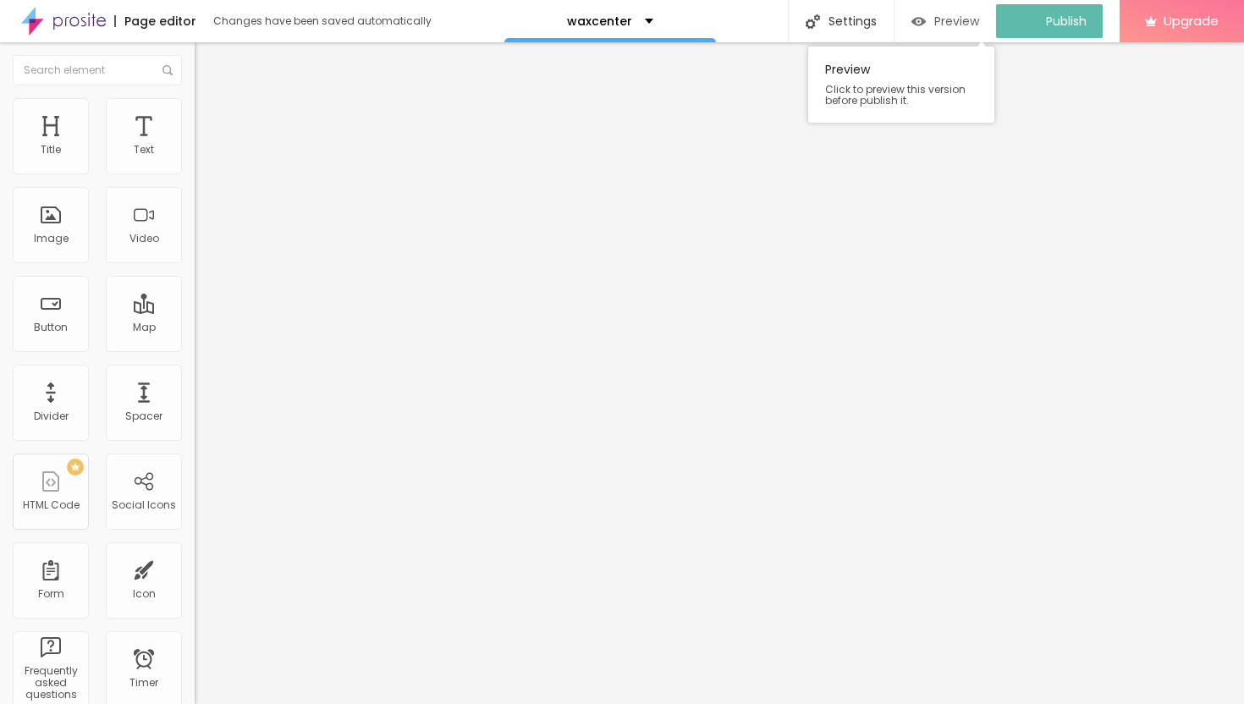
click at [956, 23] on span "Preview" at bounding box center [956, 21] width 45 height 14
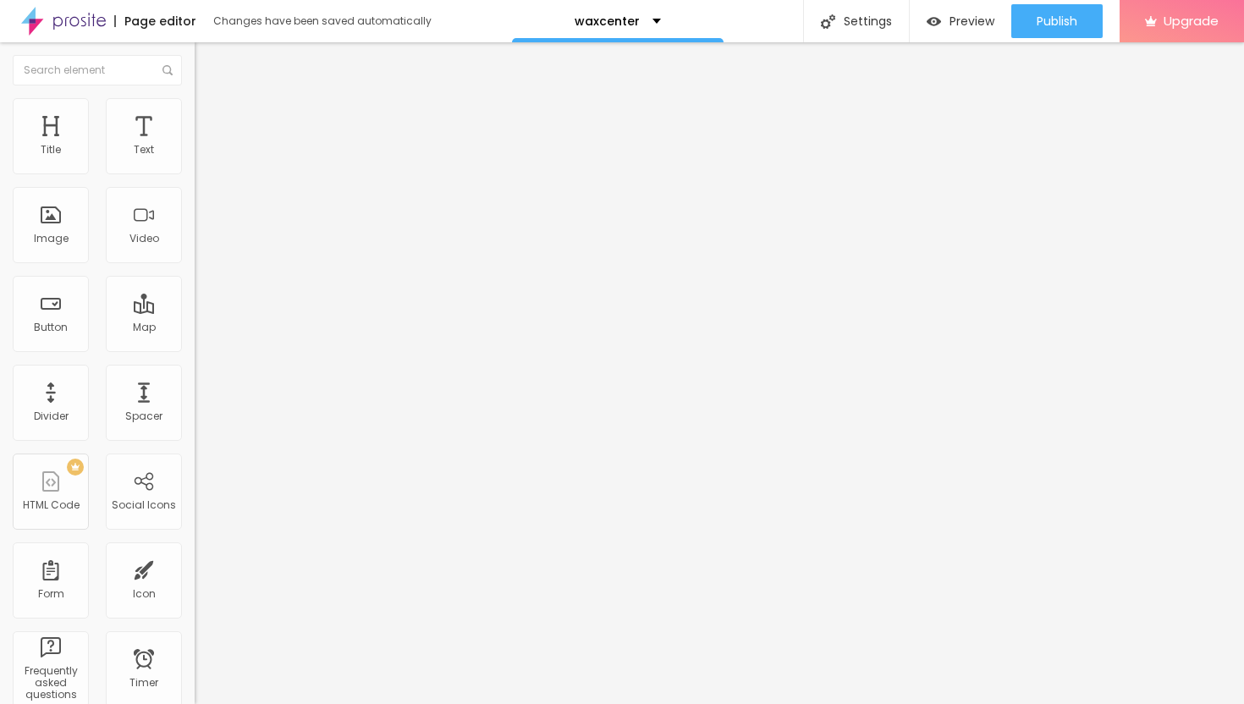
type input "15"
click at [195, 174] on input "range" at bounding box center [249, 167] width 109 height 14
click at [195, 115] on li "Advanced" at bounding box center [292, 123] width 195 height 17
type input "42"
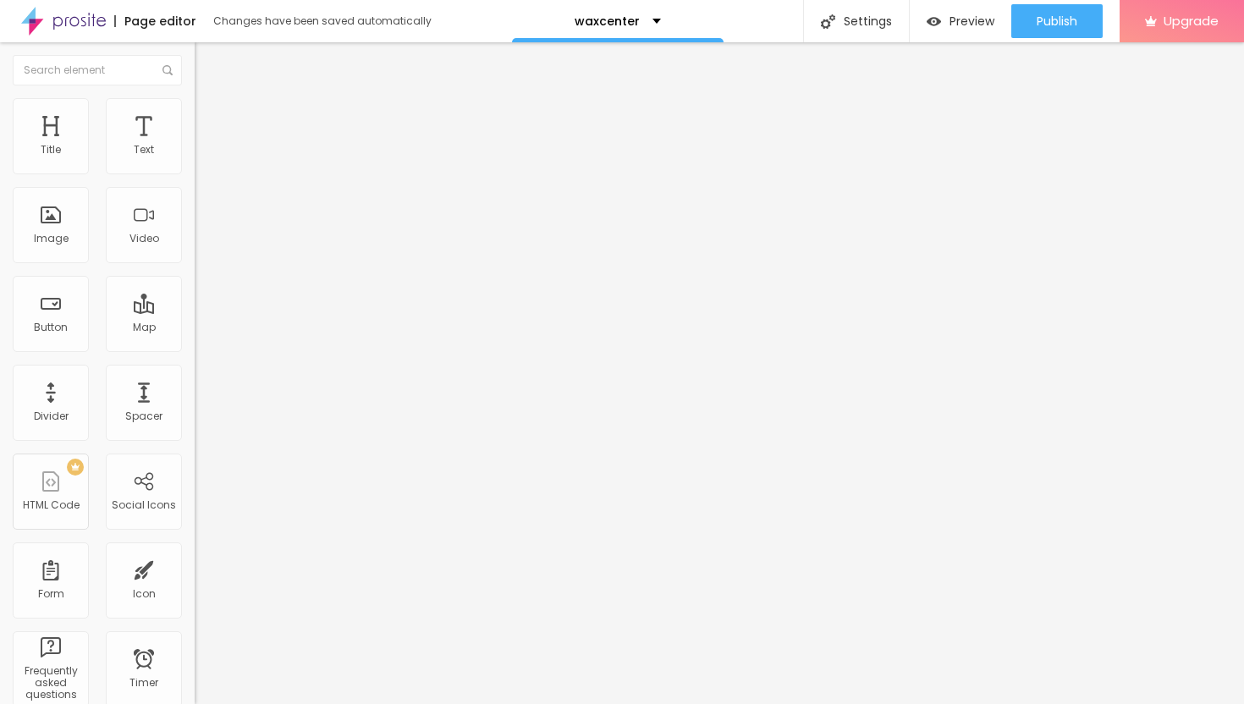
type input "42"
type input "43"
type input "44"
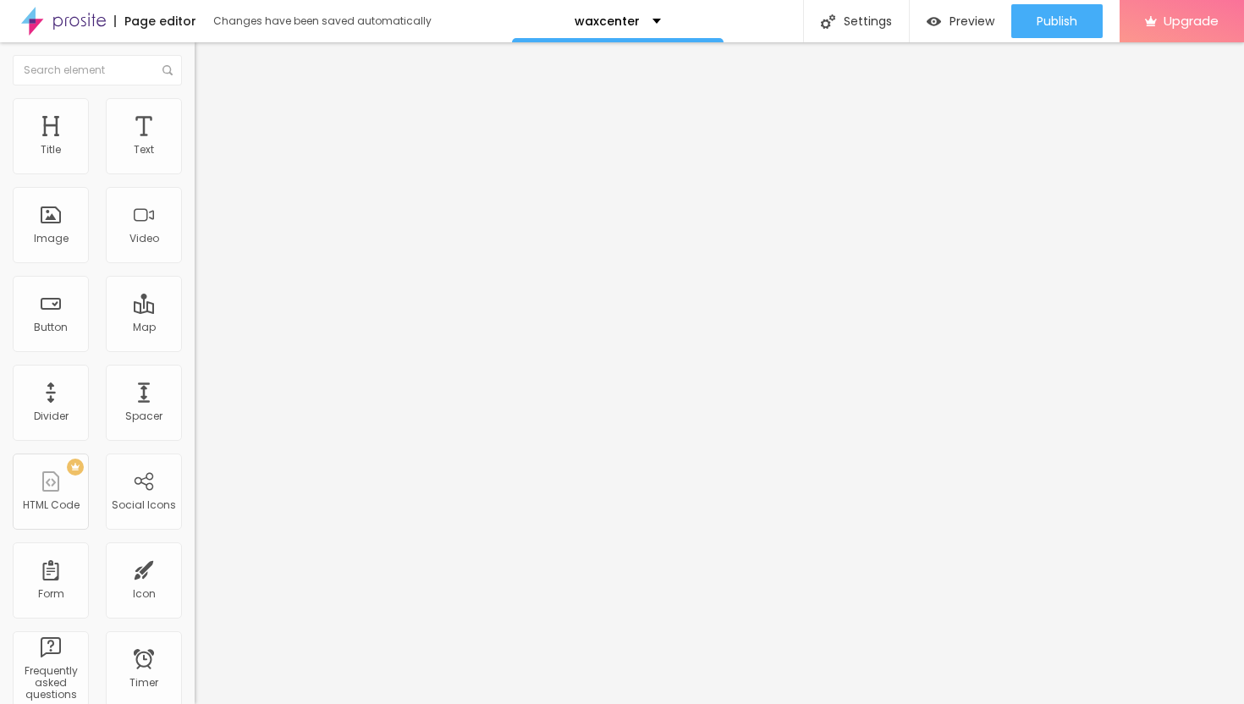
type input "45"
click at [195, 328] on input "range" at bounding box center [249, 335] width 109 height 14
type input "39"
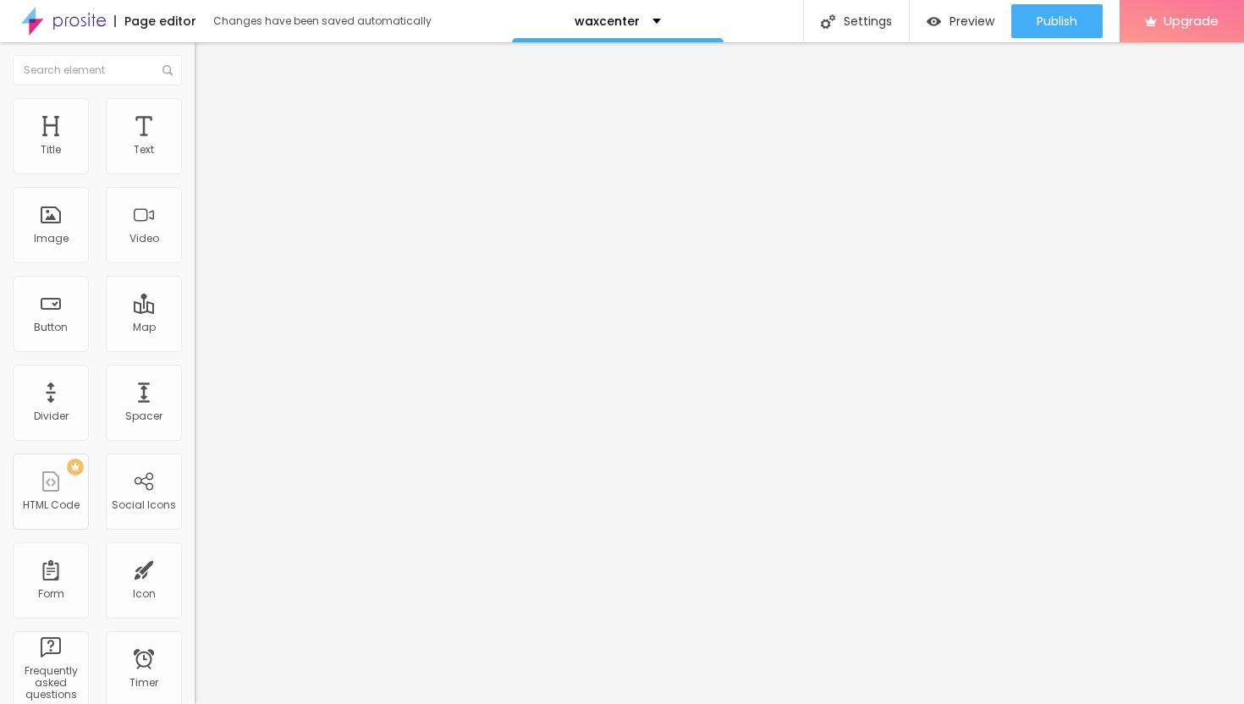
type input "38"
type input "37"
type input "36"
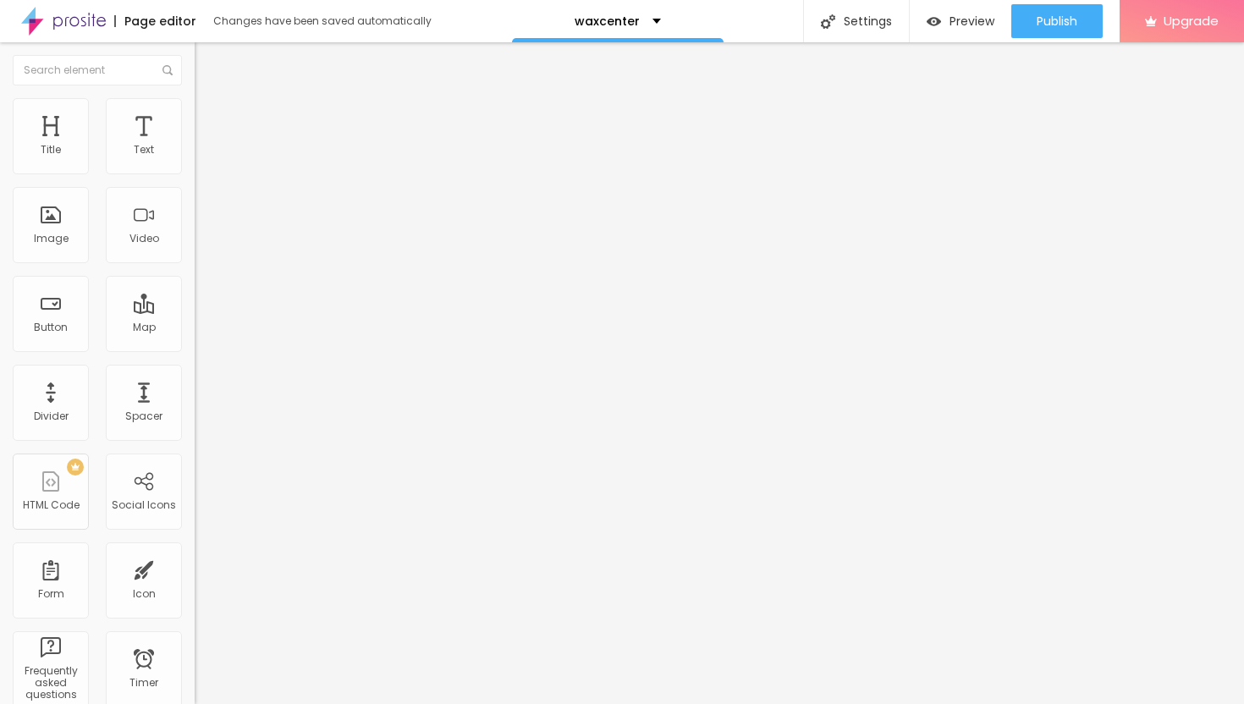
type input "36"
type input "35"
type input "34"
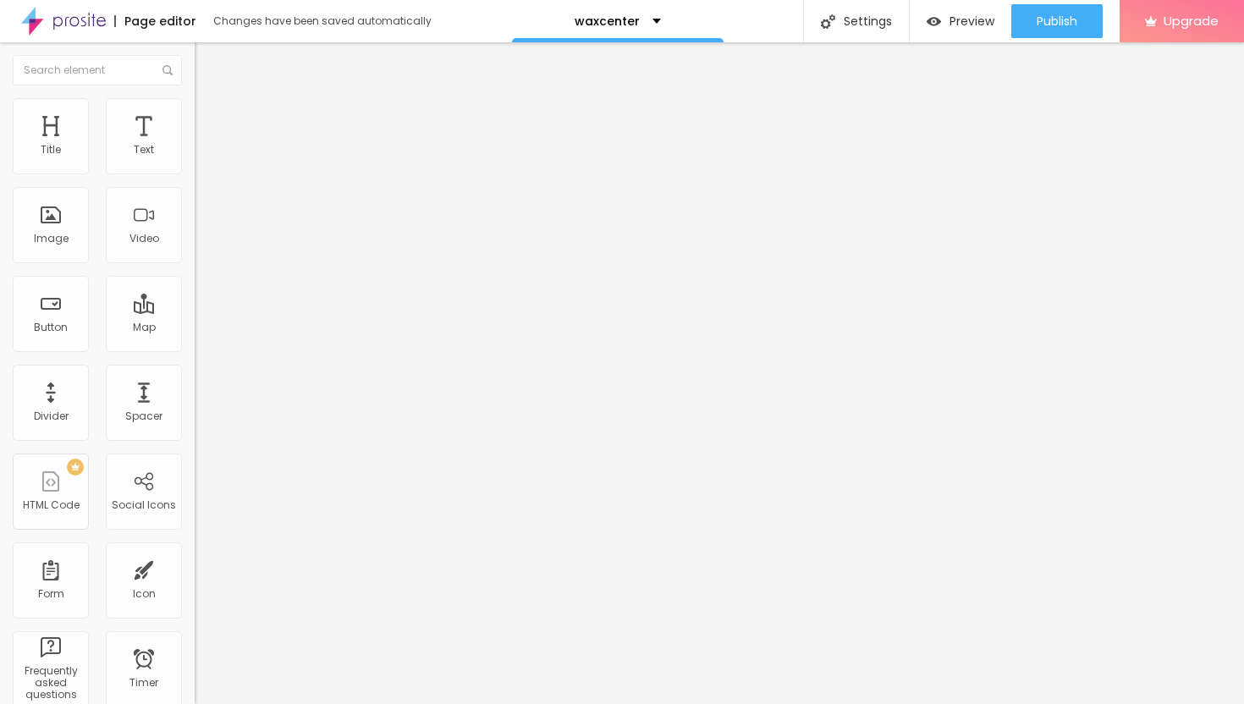
type input "34"
click at [195, 328] on input "range" at bounding box center [249, 335] width 109 height 14
click at [210, 100] on span "Content" at bounding box center [230, 92] width 41 height 14
click at [210, 117] on span "Style" at bounding box center [222, 109] width 25 height 14
click at [210, 100] on span "Content" at bounding box center [230, 92] width 41 height 14
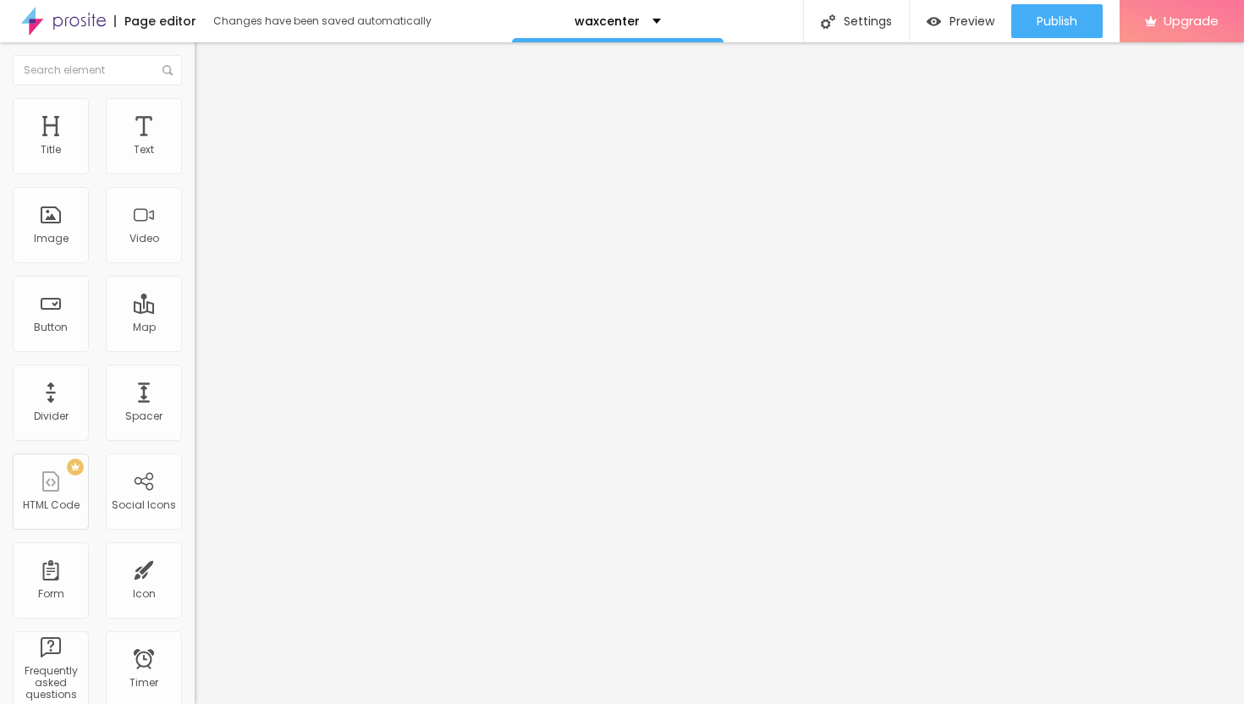
click at [195, 108] on li "Style" at bounding box center [292, 106] width 195 height 17
click at [195, 115] on li "Advanced" at bounding box center [292, 123] width 195 height 17
click at [195, 328] on input "range" at bounding box center [249, 335] width 109 height 14
click at [1056, 15] on span "Publish" at bounding box center [1057, 21] width 41 height 14
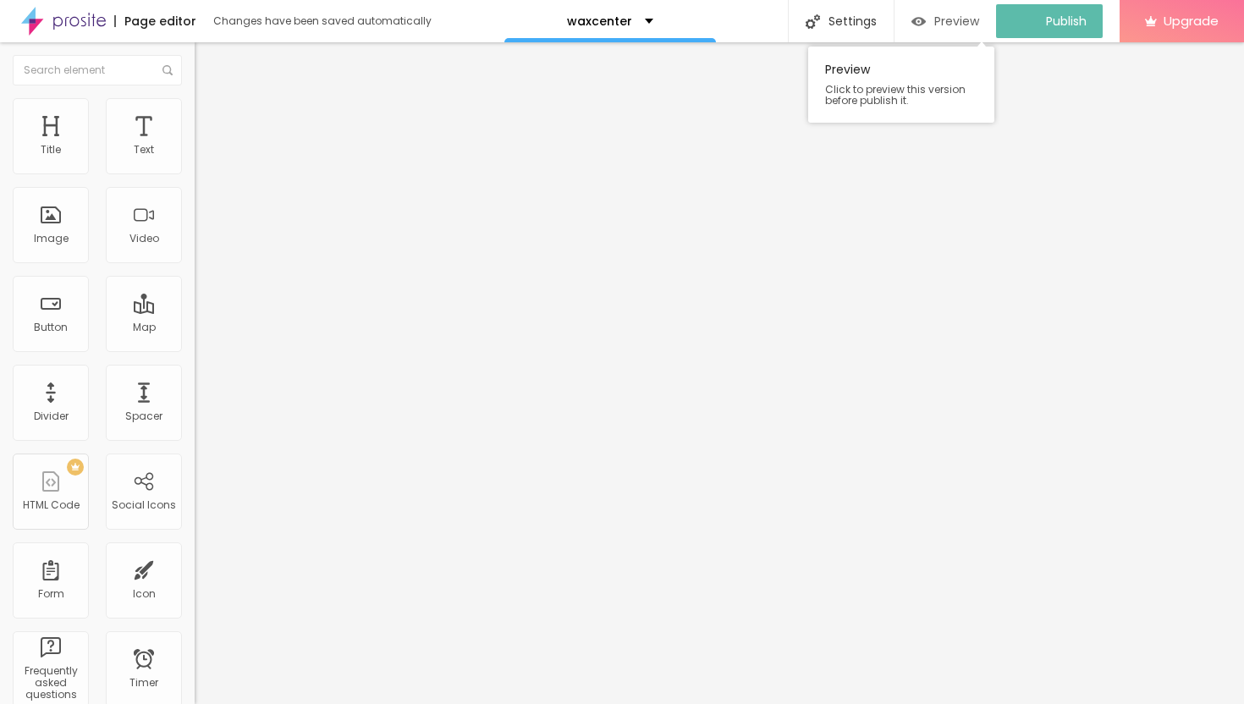
click at [964, 22] on span "Preview" at bounding box center [956, 21] width 45 height 14
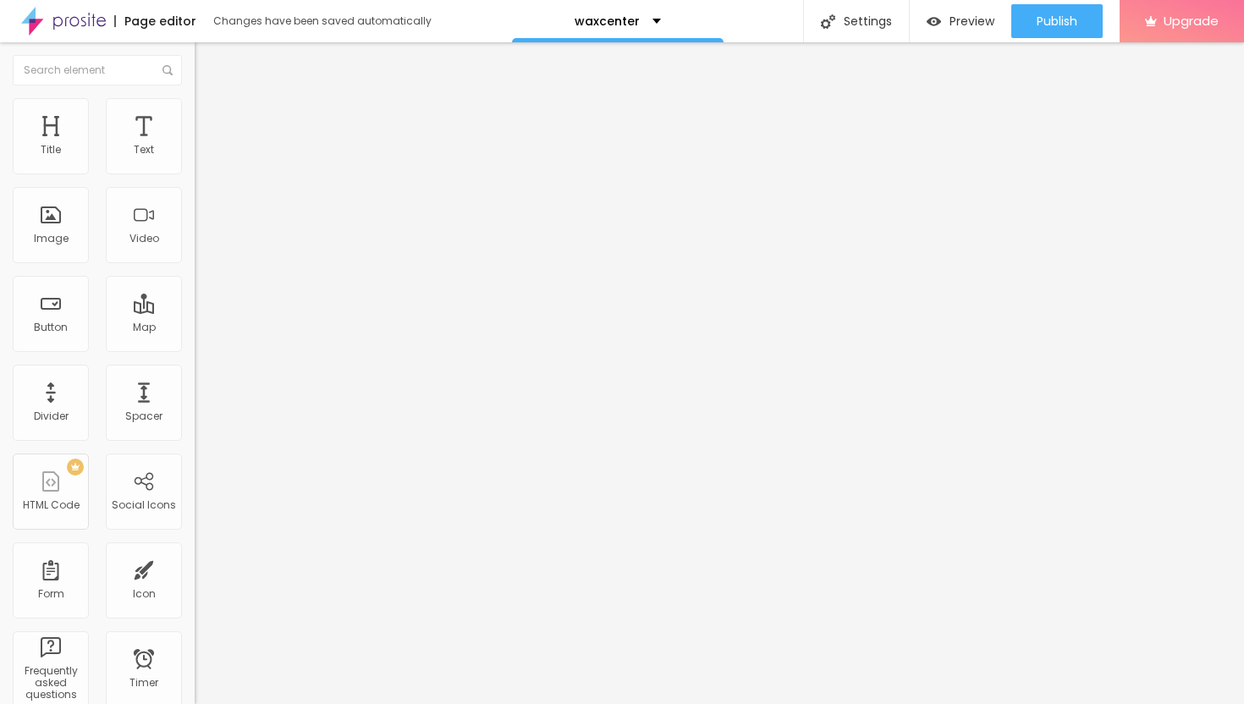
click at [210, 100] on span "Content" at bounding box center [230, 92] width 41 height 14
click at [195, 115] on ul "Content Style Advanced" at bounding box center [292, 106] width 195 height 51
click at [210, 119] on span "Advanced" at bounding box center [237, 126] width 55 height 14
click at [195, 112] on ul "Content Style Advanced" at bounding box center [292, 106] width 195 height 51
click at [210, 115] on span "Style" at bounding box center [222, 109] width 25 height 14
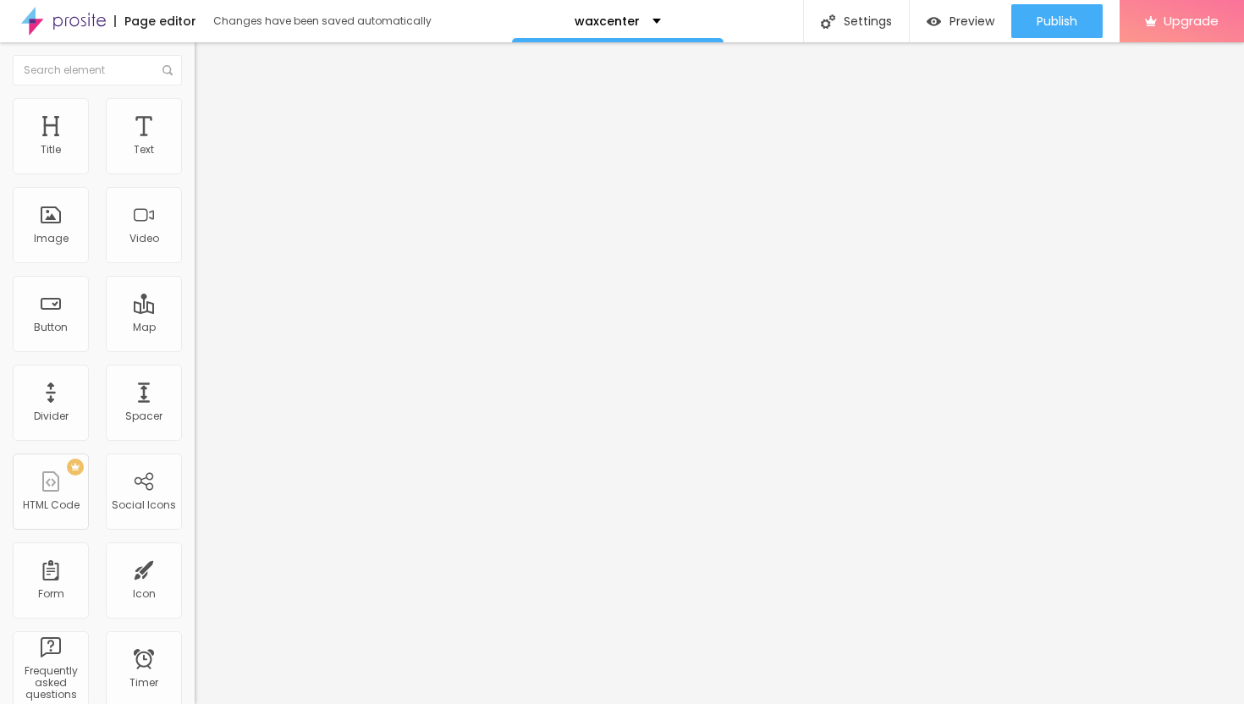
type input "20"
click at [195, 174] on input "range" at bounding box center [249, 167] width 109 height 14
drag, startPoint x: 1053, startPoint y: 19, endPoint x: 919, endPoint y: 72, distance: 143.7
click at [1048, 20] on span "Publish" at bounding box center [1057, 21] width 41 height 14
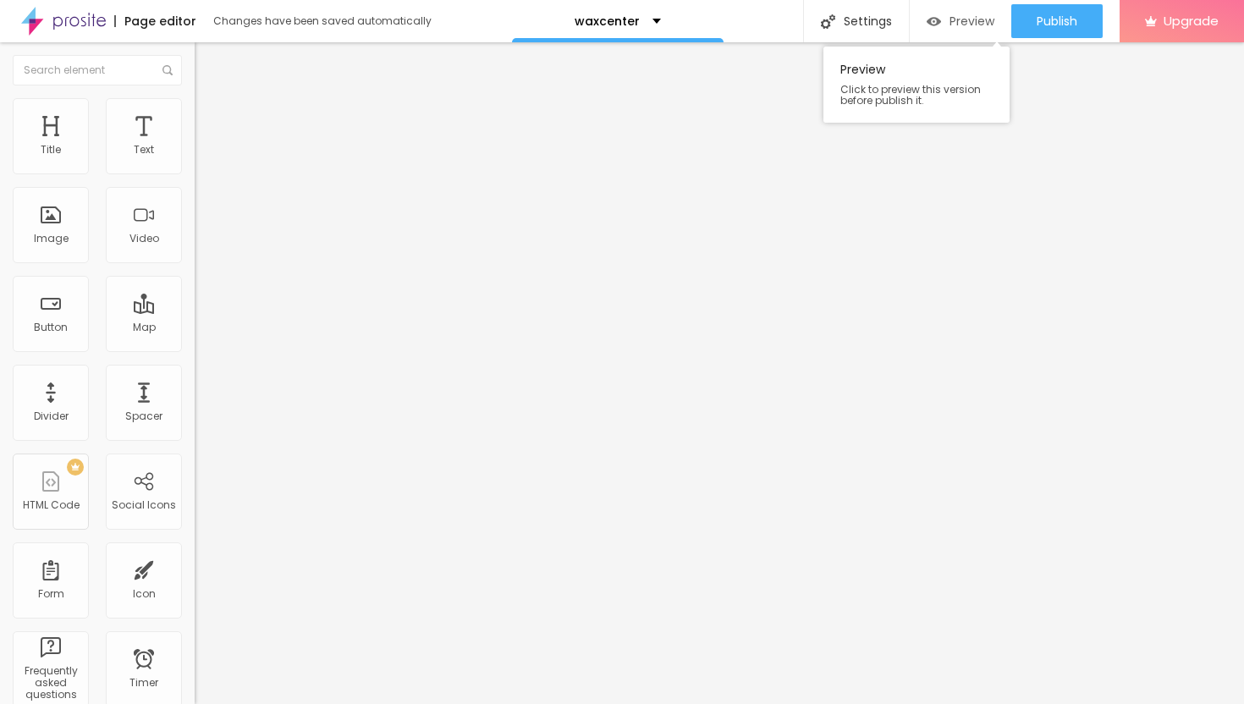
click at [961, 24] on span "Preview" at bounding box center [972, 21] width 45 height 14
